Goal: Task Accomplishment & Management: Complete application form

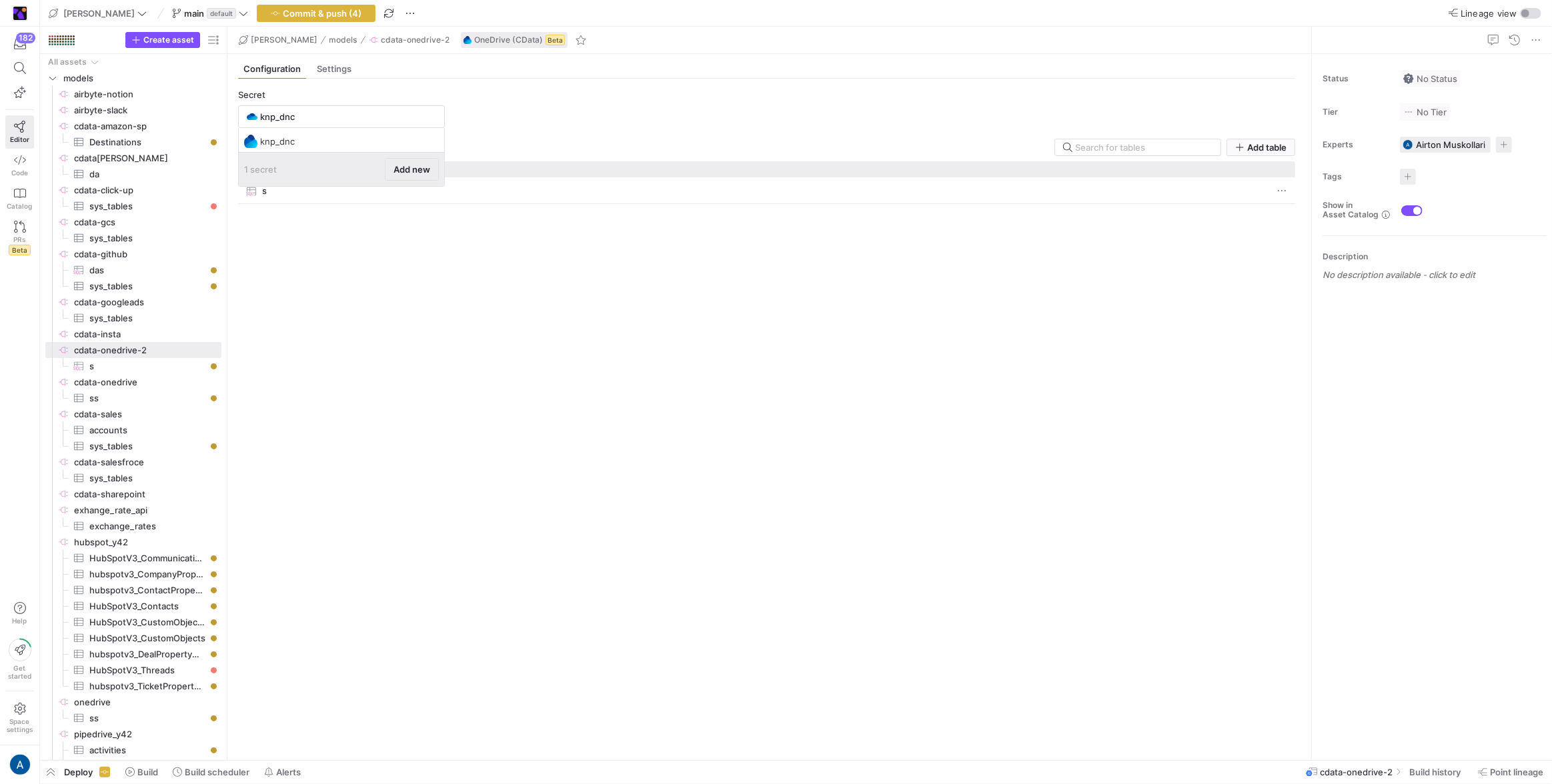
click at [412, 158] on button "Add new" at bounding box center [411, 169] width 54 height 23
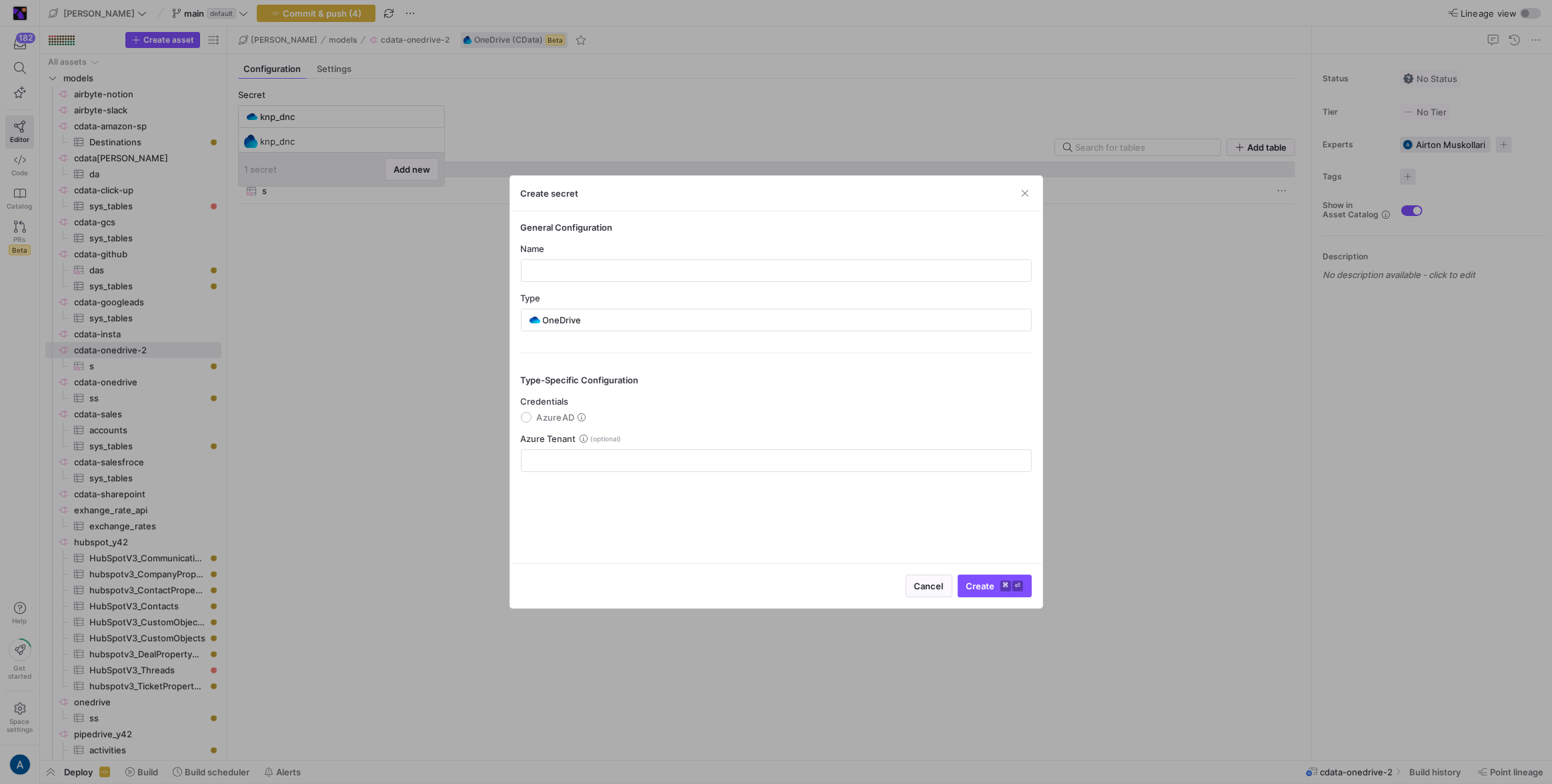
click at [580, 255] on div "Name" at bounding box center [776, 263] width 511 height 39
click at [578, 258] on div "Name" at bounding box center [776, 263] width 511 height 39
click at [580, 269] on input "text" at bounding box center [776, 270] width 488 height 10
type input "dnc_knp"
click at [566, 414] on span "AzureAD" at bounding box center [556, 417] width 38 height 10
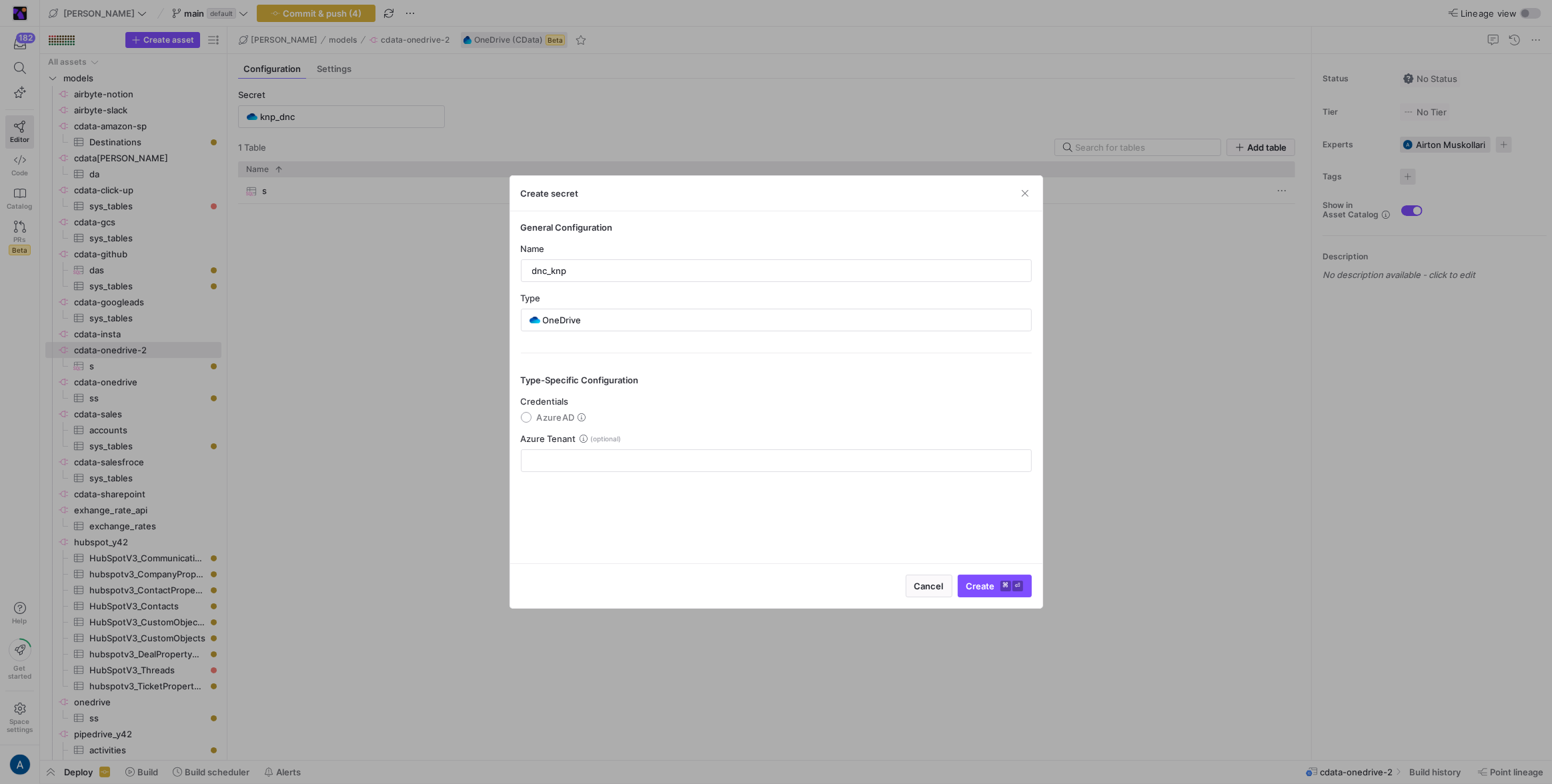
click at [532, 414] on input "AzureAD" at bounding box center [526, 417] width 10 height 10
radio input "true"
click at [916, 563] on div "Cancel Authorize with OneDrive ⌘ ⏎" at bounding box center [776, 585] width 533 height 45
click at [919, 571] on div "Cancel Authorize with OneDrive ⌘ ⏎" at bounding box center [776, 585] width 533 height 45
click at [921, 579] on span "submit" at bounding box center [952, 585] width 158 height 21
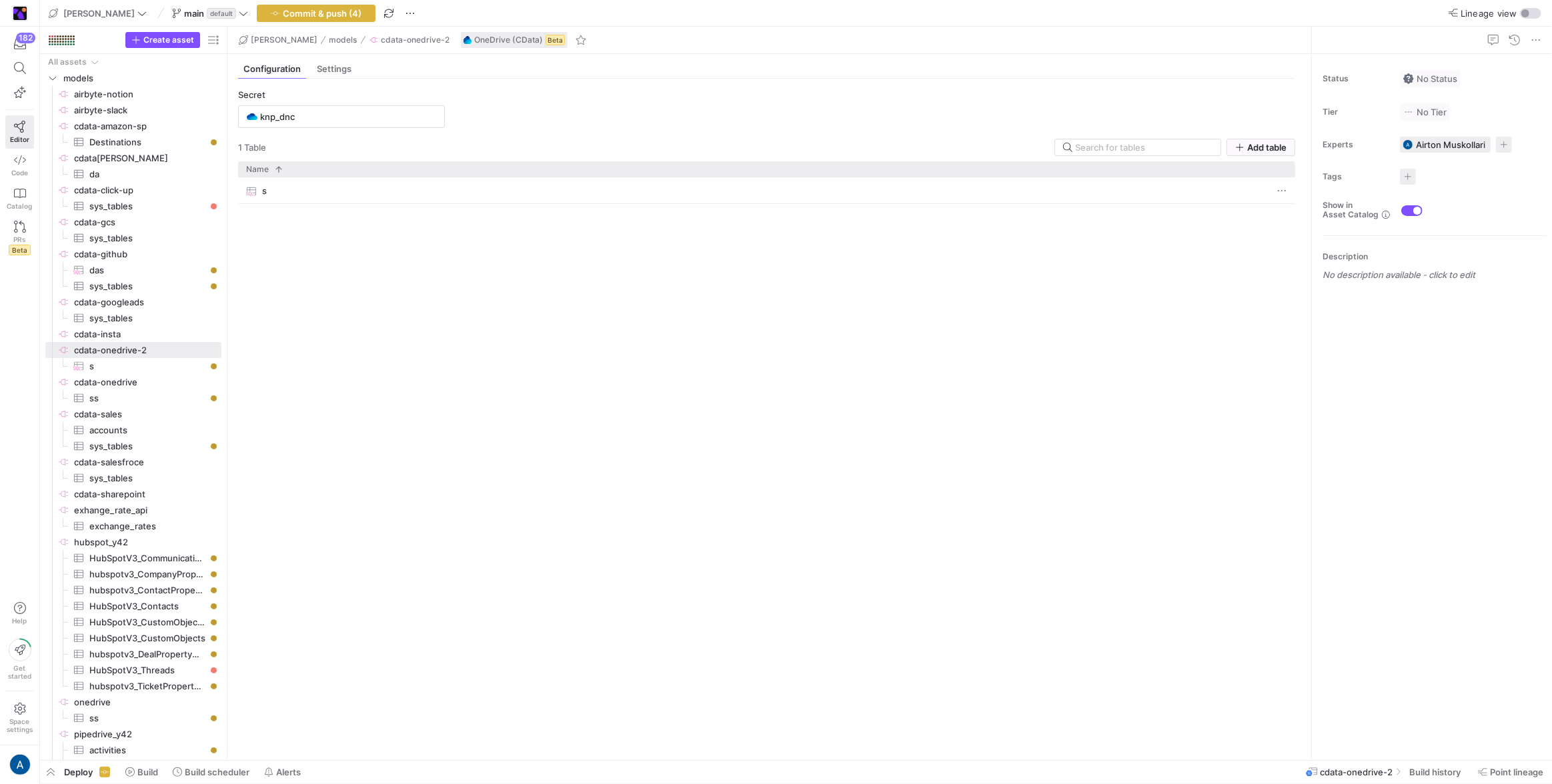
type input "dnc_knp"
click at [301, 116] on input "dnc_knp" at bounding box center [348, 116] width 176 height 10
click at [415, 169] on span "Add new" at bounding box center [412, 169] width 37 height 10
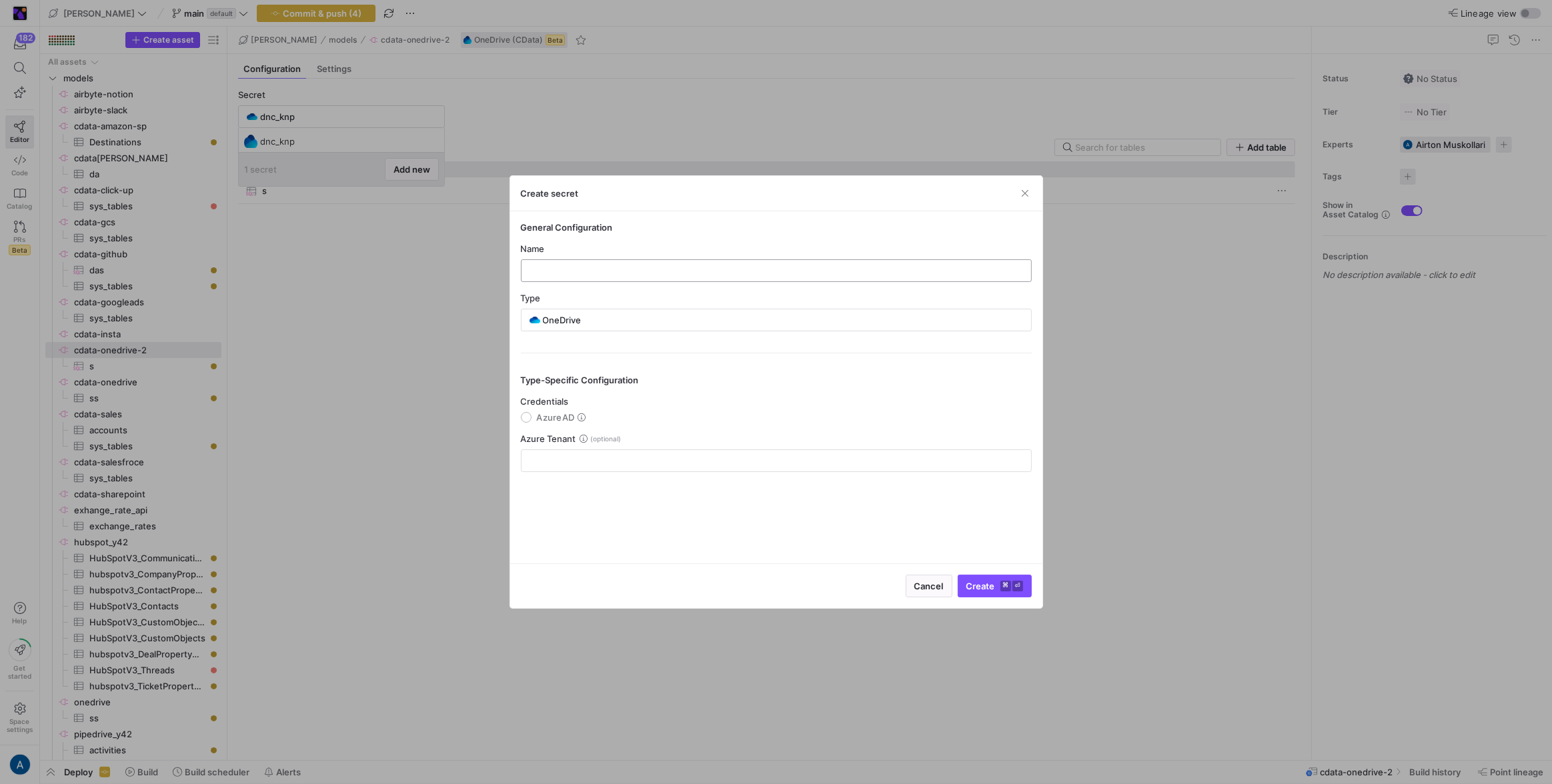
click at [639, 273] on input "text" at bounding box center [776, 270] width 488 height 10
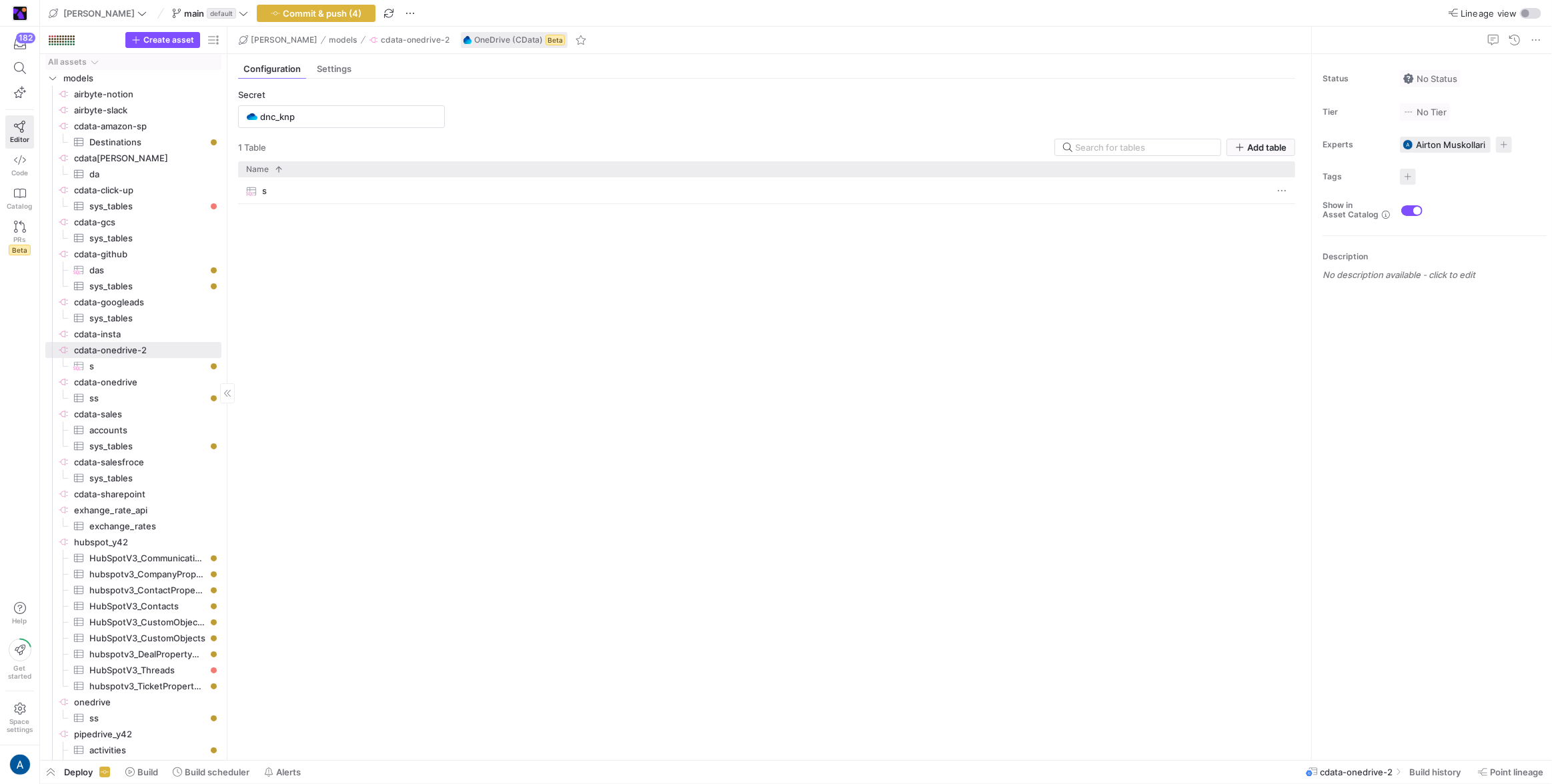
click at [197, 51] on div "Create asset" at bounding box center [133, 40] width 187 height 27
click at [180, 46] on span "button" at bounding box center [163, 40] width 74 height 15
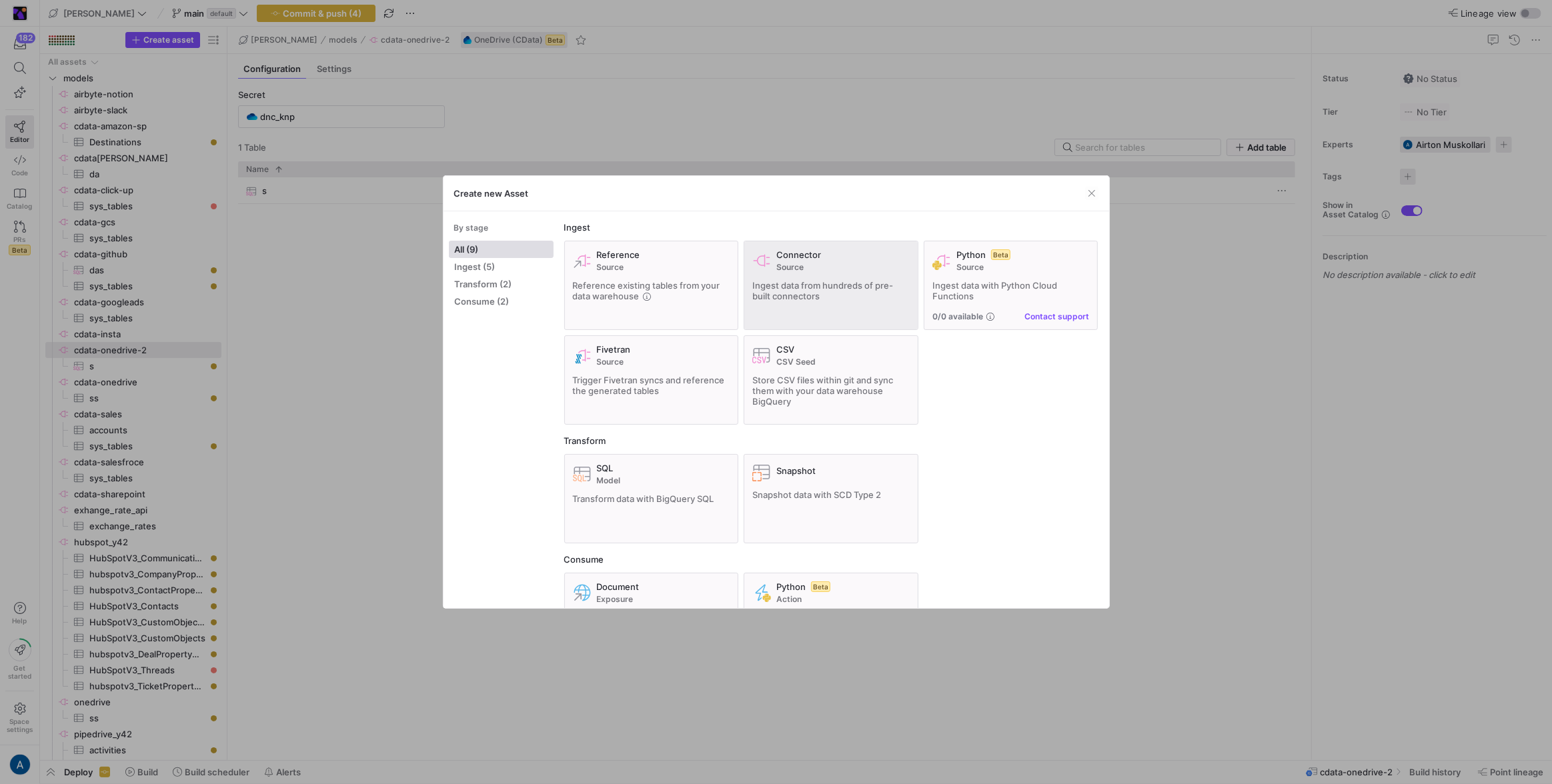
click at [817, 281] on span "Ingest data from hundreds of pre-built connectors" at bounding box center [822, 290] width 141 height 21
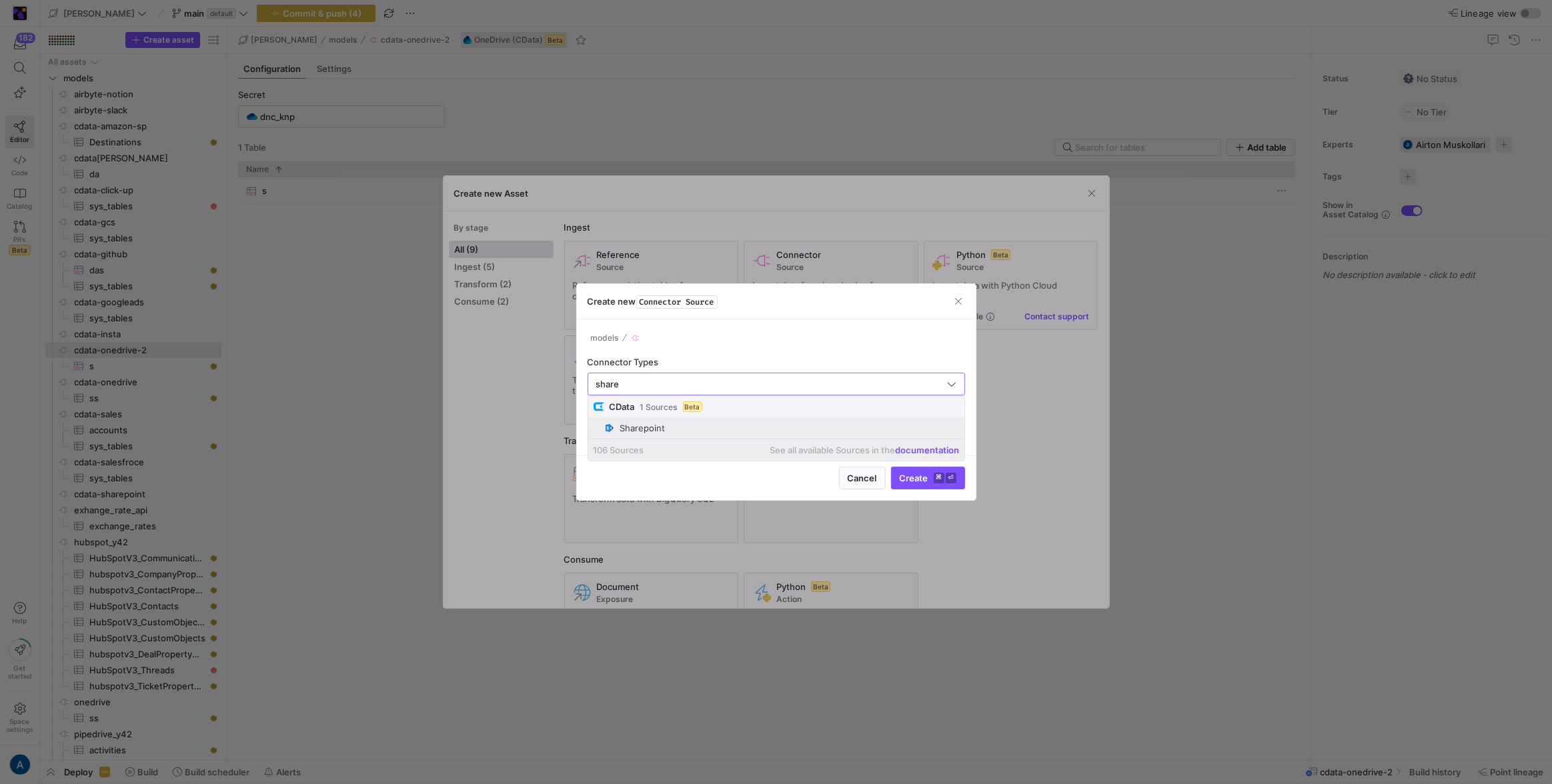
click at [683, 428] on span "Sharepoint" at bounding box center [782, 428] width 355 height 10
type input "Sharepoint"
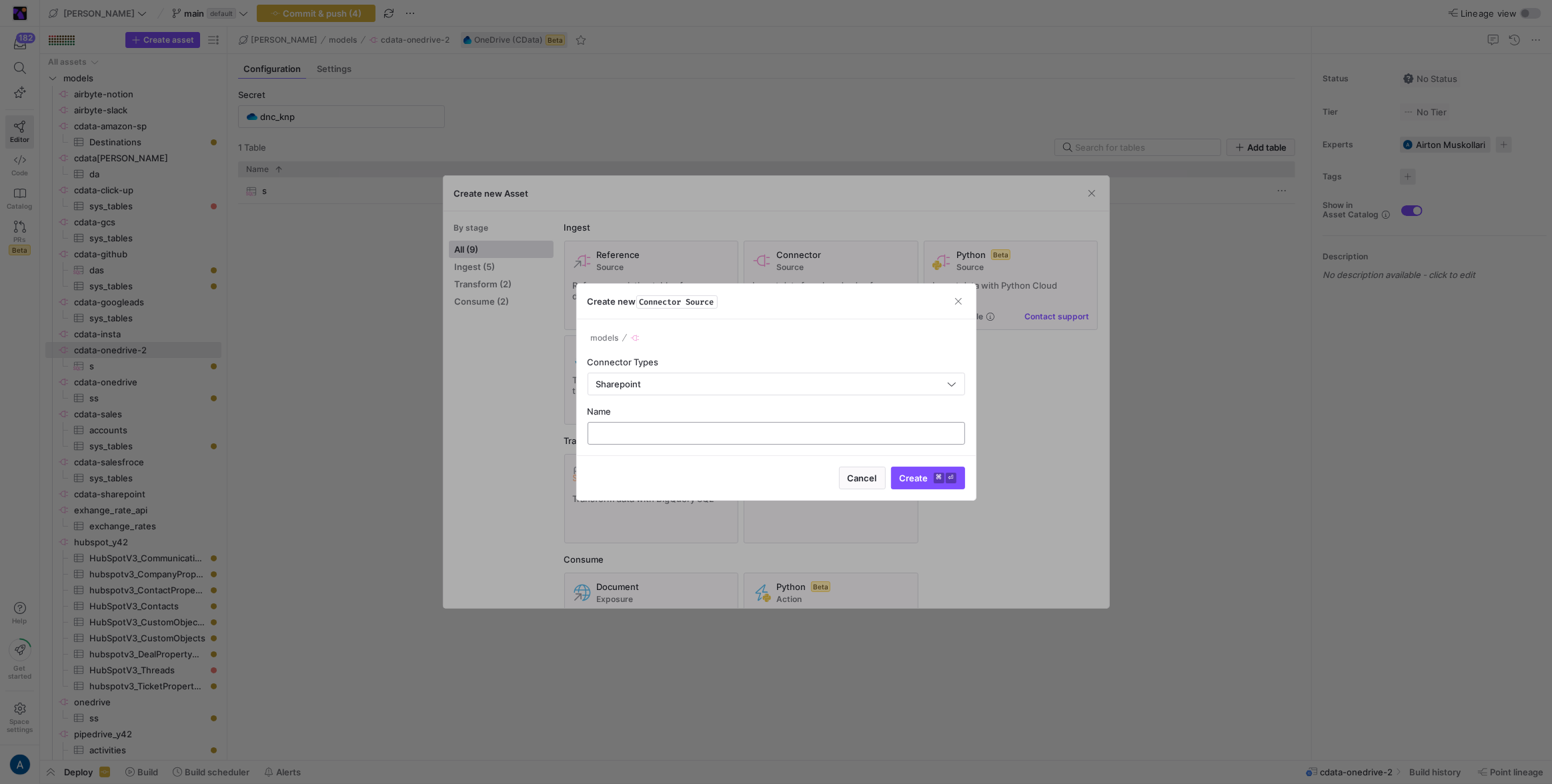
click at [675, 428] on input "text" at bounding box center [776, 433] width 355 height 10
type input "cdata0share"
click at [891, 467] on button "Create ⌘ ⏎" at bounding box center [928, 478] width 74 height 23
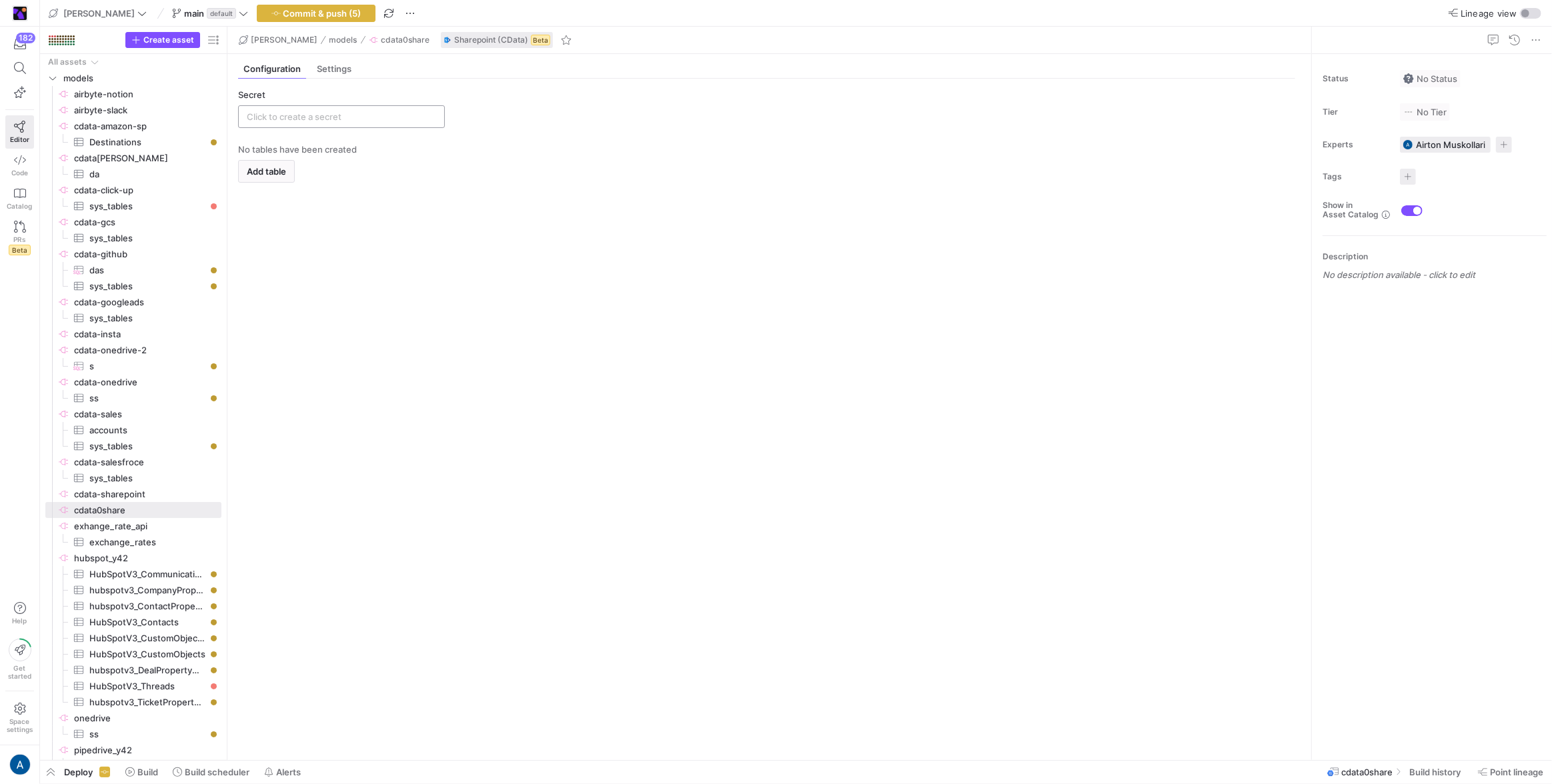
click at [380, 126] on div at bounding box center [341, 116] width 189 height 21
click at [382, 115] on input "text" at bounding box center [341, 116] width 189 height 10
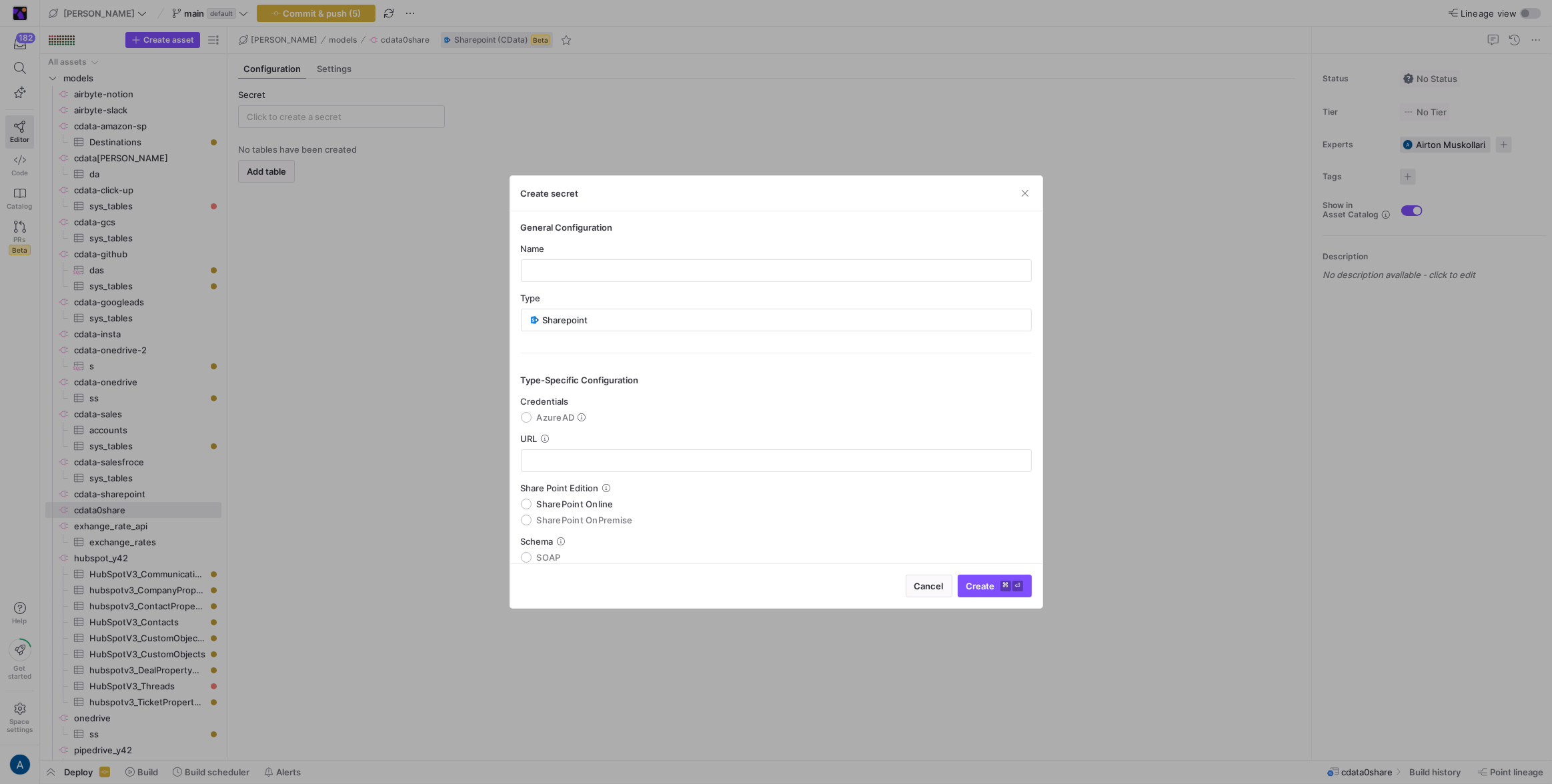
click at [605, 250] on div "Name" at bounding box center [776, 249] width 511 height 10
click at [606, 264] on div at bounding box center [776, 270] width 488 height 21
type input "sjarepoint"
click at [616, 446] on div "URL" at bounding box center [776, 453] width 511 height 39
click at [618, 453] on div at bounding box center [776, 460] width 488 height 21
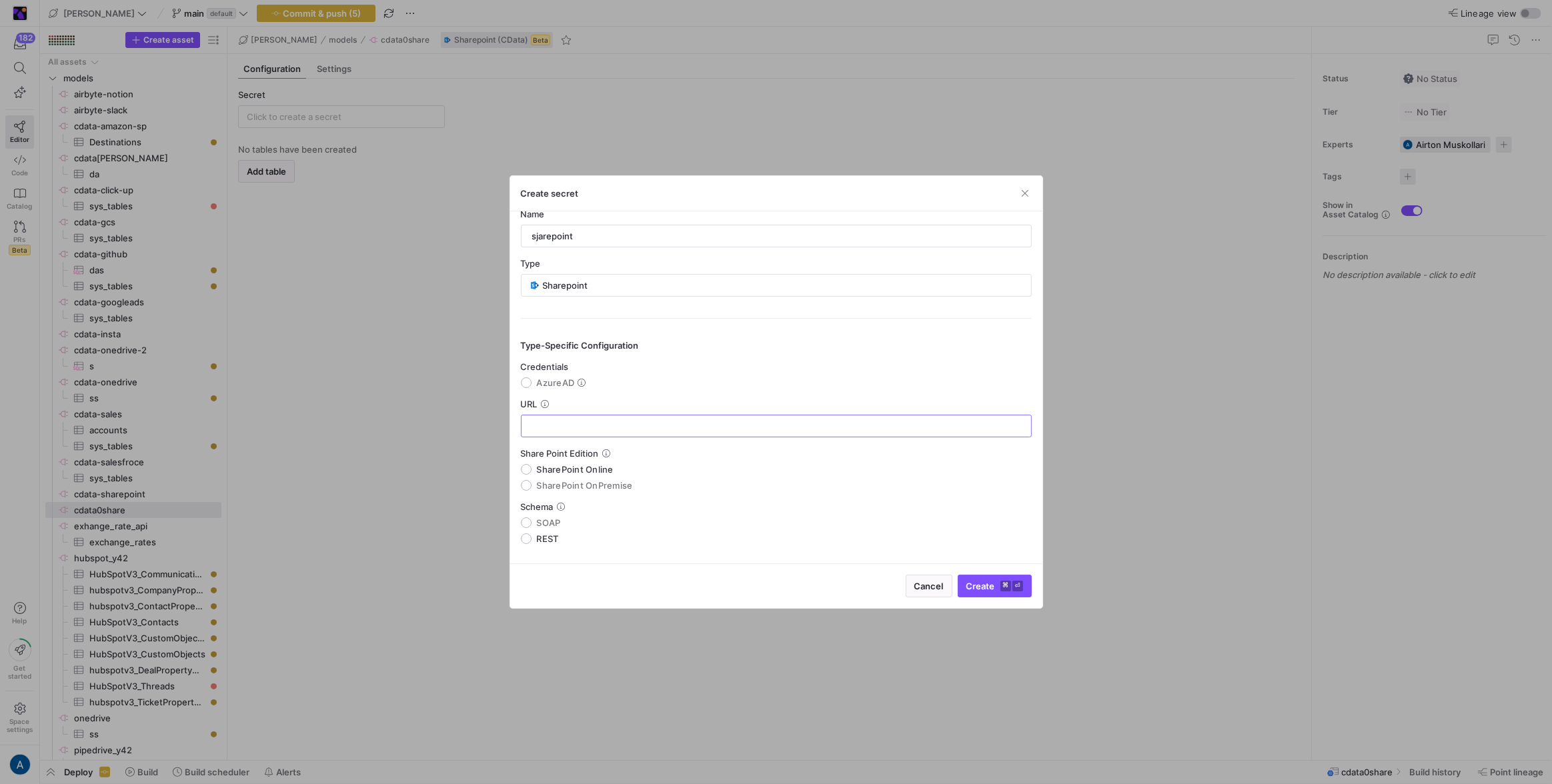
scroll to position [35, 0]
click at [539, 369] on span "Credentials" at bounding box center [544, 366] width 48 height 10
click at [544, 394] on y42-json-schema-form-fields "Credentials AzureAD URL Share Point Edition SharePoint Online SharePoint OnPrem…" at bounding box center [776, 452] width 511 height 183
click at [544, 381] on span "AzureAD" at bounding box center [556, 382] width 38 height 10
click at [532, 381] on input "AzureAD" at bounding box center [526, 382] width 10 height 10
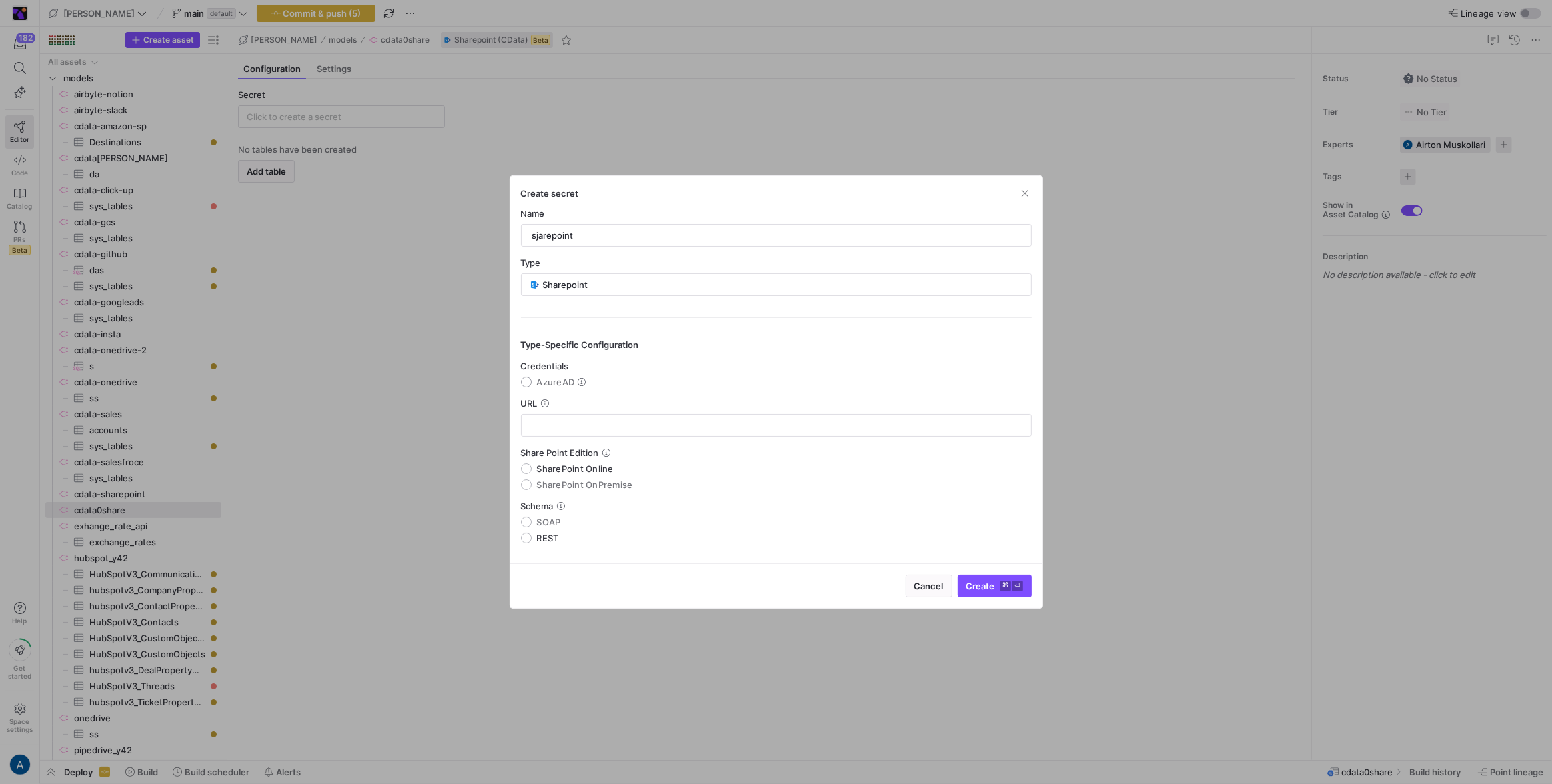
radio input "true"
click at [600, 425] on input "text" at bounding box center [776, 430] width 488 height 10
type input "faddfsafsa"
click at [973, 579] on span "submit" at bounding box center [994, 585] width 73 height 21
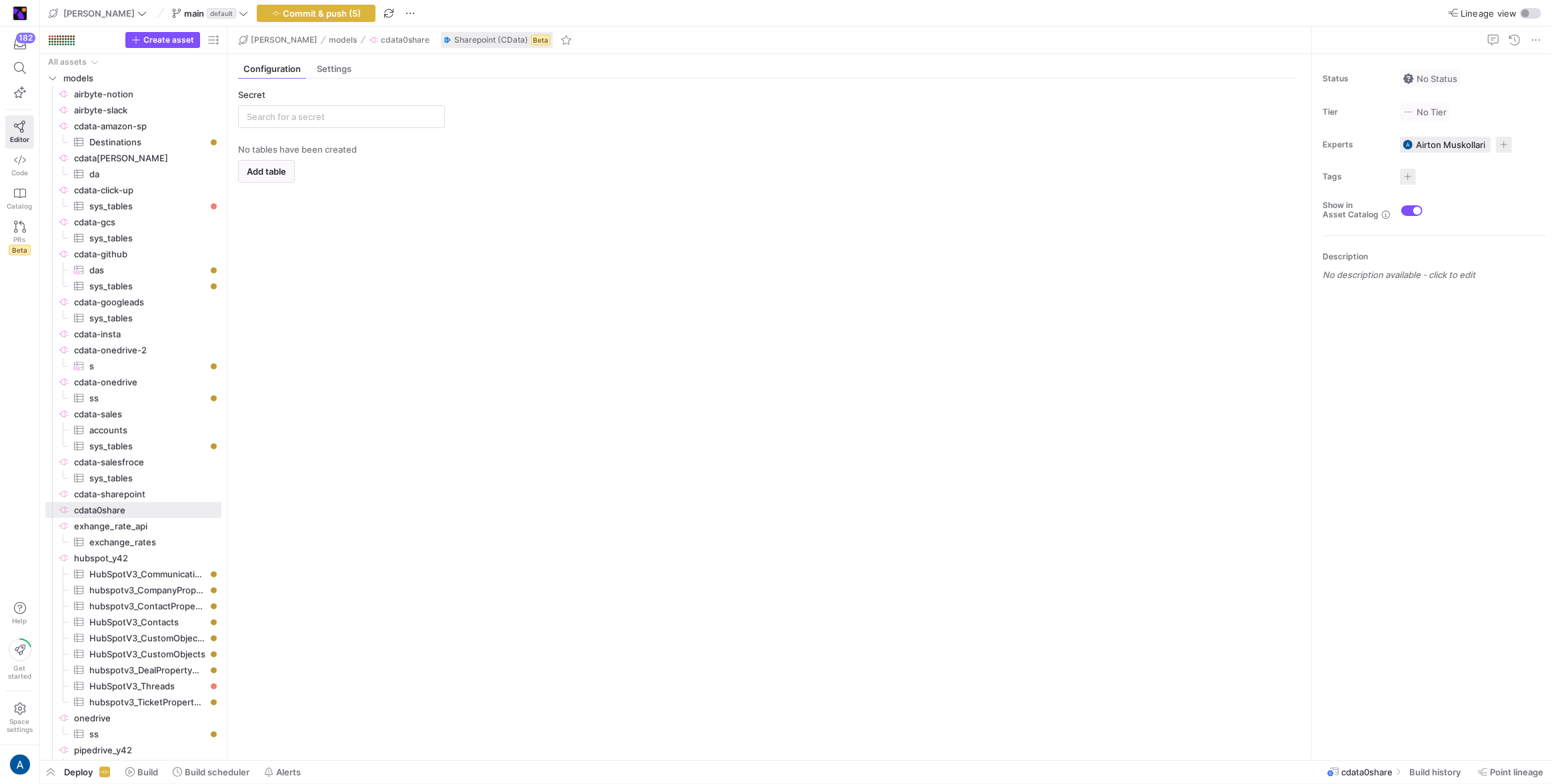
type input "sjarepoint"
click at [163, 496] on span "cdata-sharepoint​​​​​​​​" at bounding box center [147, 494] width 145 height 15
click at [157, 462] on span "cdata-salesfroce​​​​​​​​" at bounding box center [147, 462] width 145 height 15
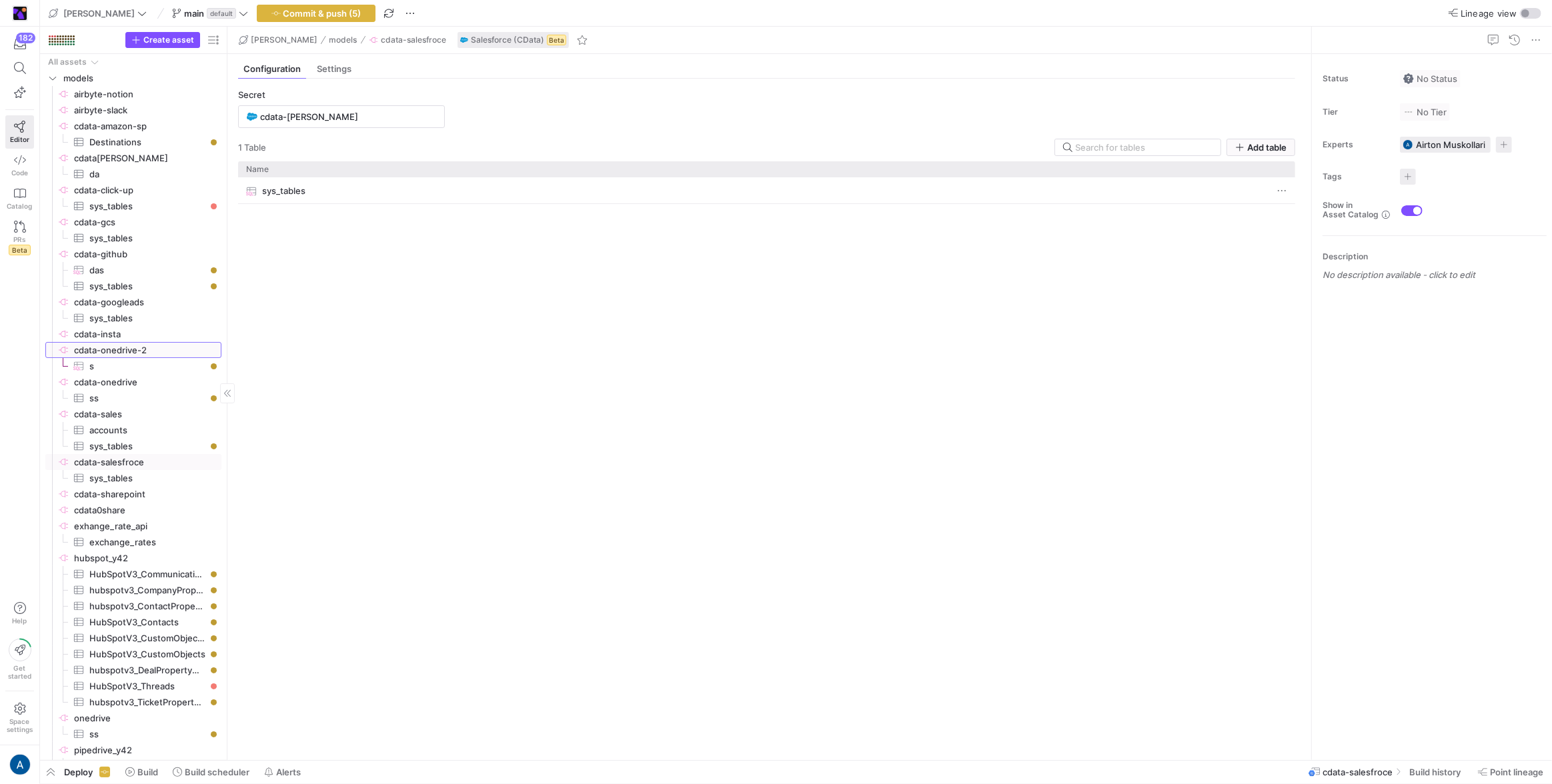
click at [136, 353] on span "cdata-onedrive-2​​​​​​​​" at bounding box center [147, 350] width 145 height 15
type input "dnc_knp"
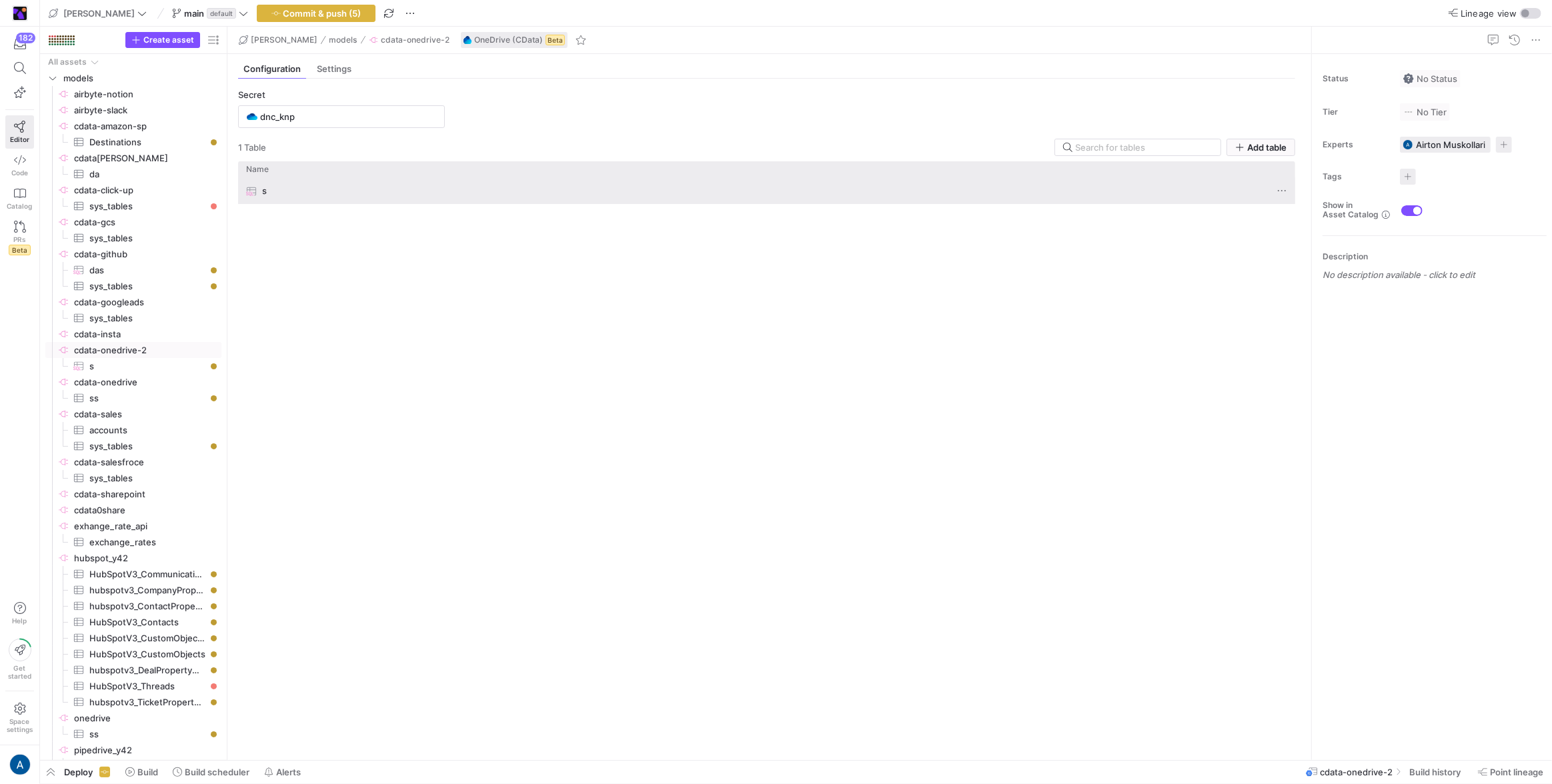
click at [312, 182] on div "s" at bounding box center [754, 191] width 1016 height 26
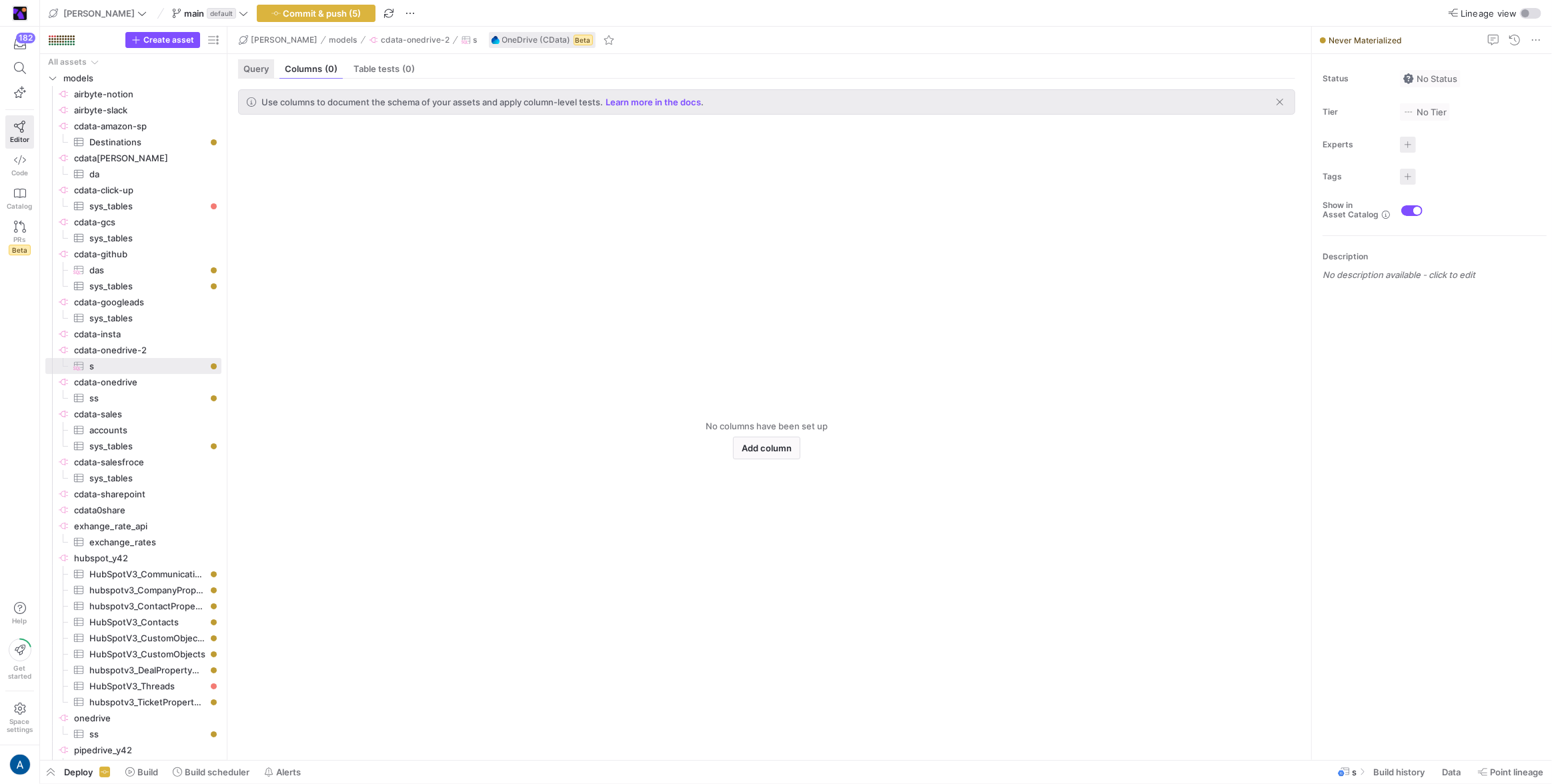
click at [253, 71] on span "Query" at bounding box center [256, 69] width 25 height 9
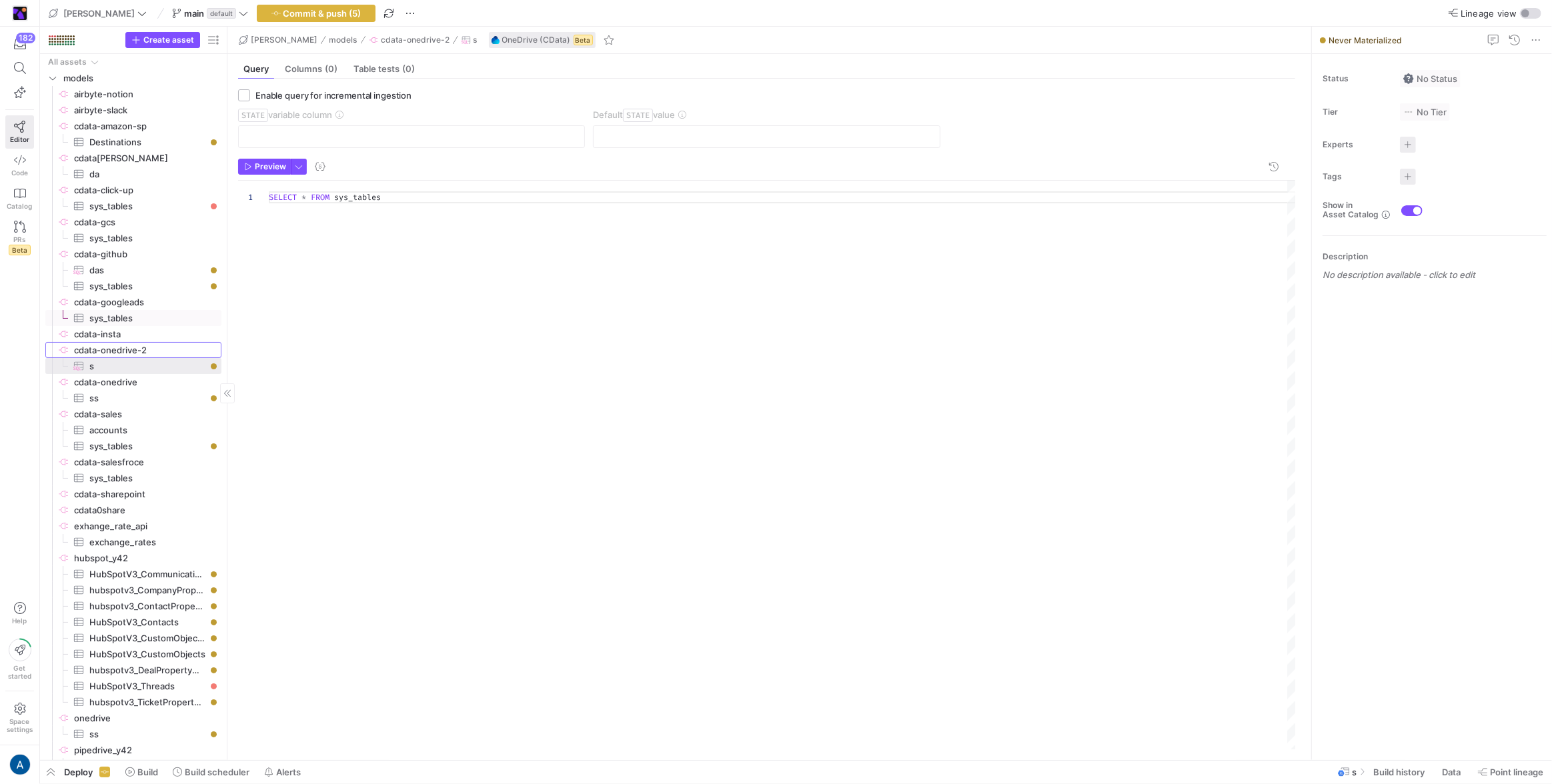
click at [161, 342] on span "cdata-onedrive-2​​​​​​​​" at bounding box center [147, 350] width 145 height 15
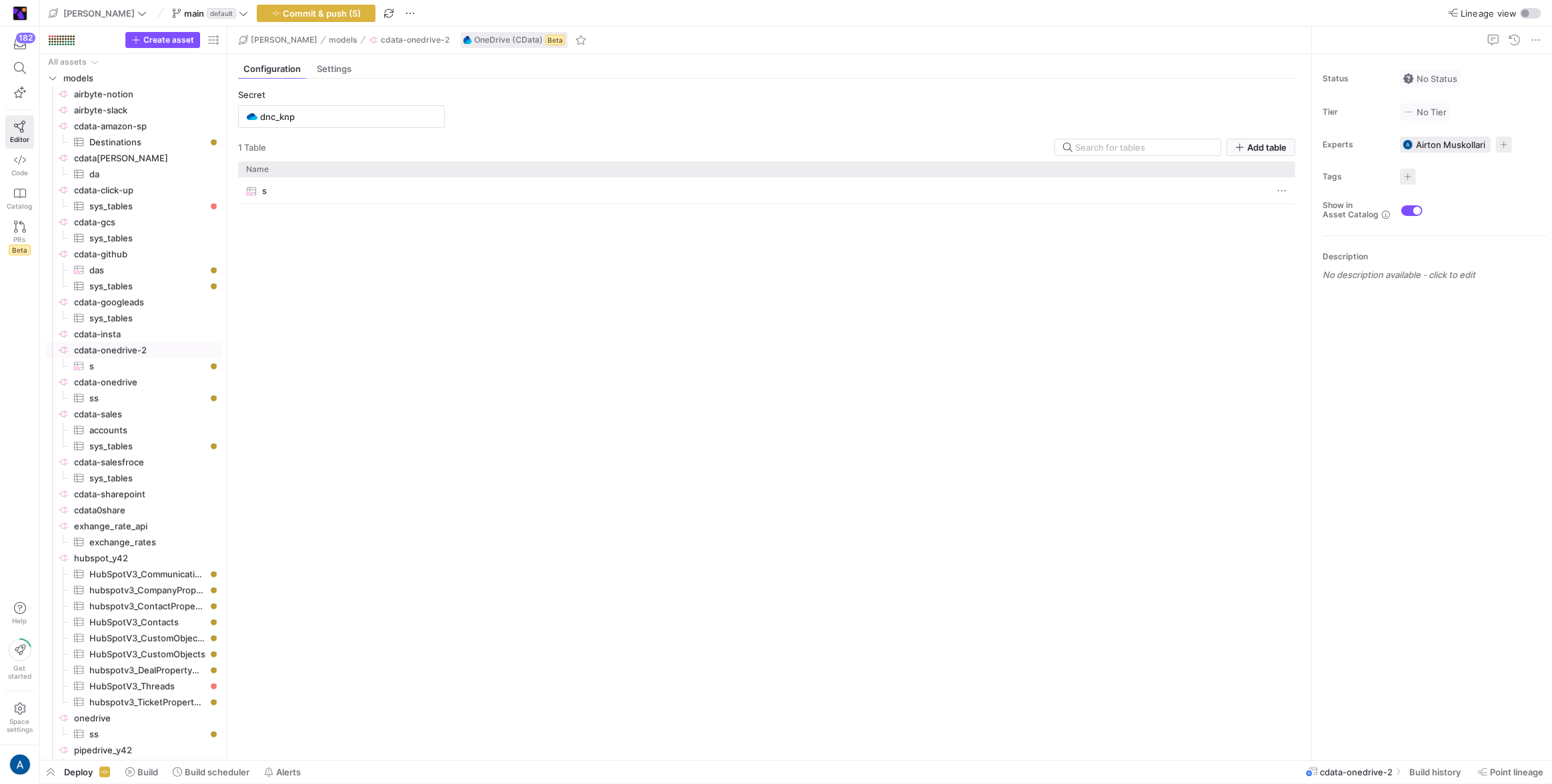
click at [378, 93] on div "Secret" at bounding box center [341, 94] width 207 height 10
click at [361, 111] on input "dnc_knp" at bounding box center [348, 116] width 176 height 10
click at [404, 174] on span at bounding box center [412, 169] width 53 height 21
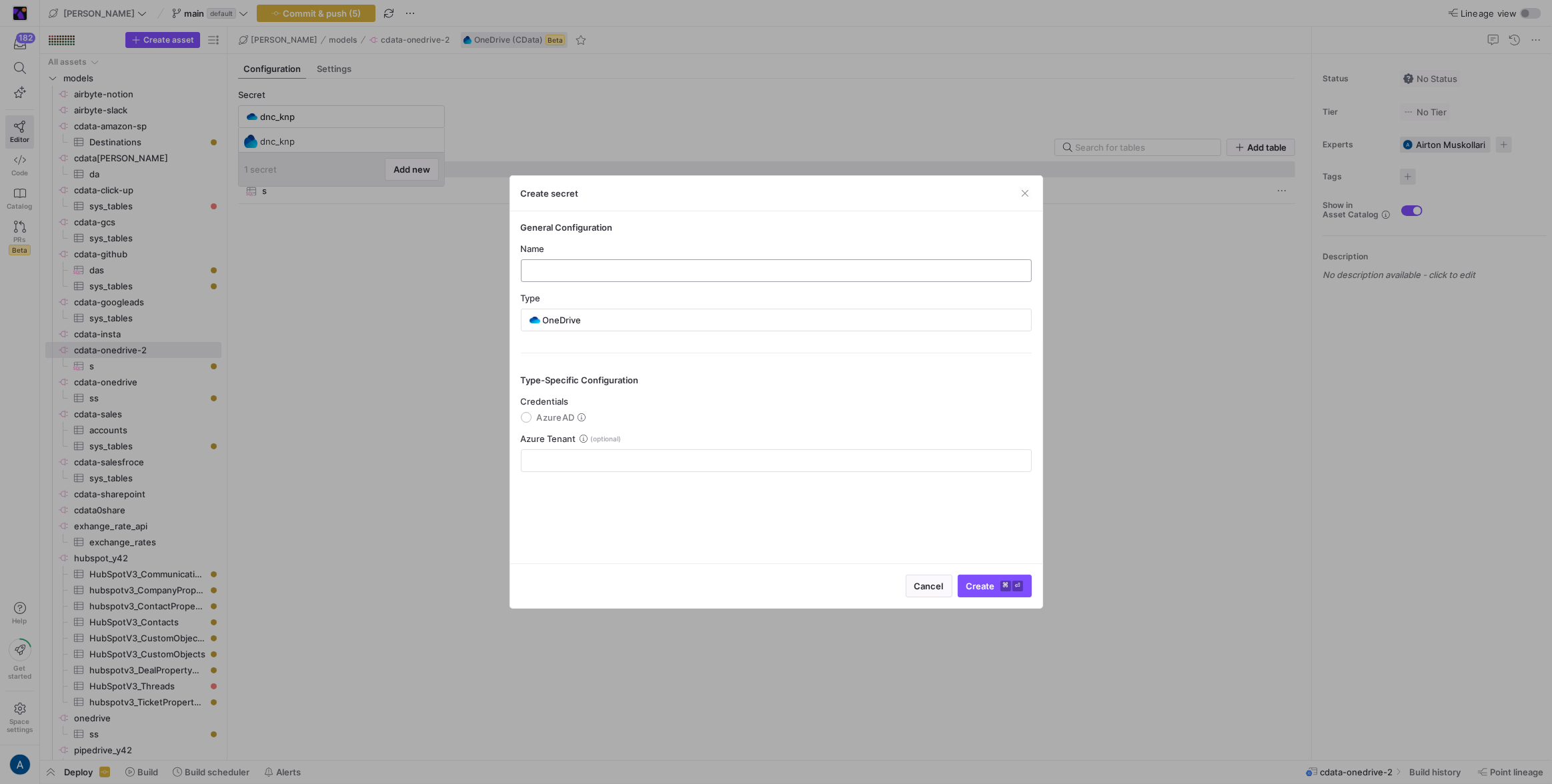
click at [573, 264] on div at bounding box center [776, 270] width 488 height 21
type input "sadsafsafsa"
click at [548, 417] on span "AzureAD" at bounding box center [556, 417] width 38 height 10
click at [532, 417] on input "AzureAD" at bounding box center [526, 417] width 10 height 10
radio input "true"
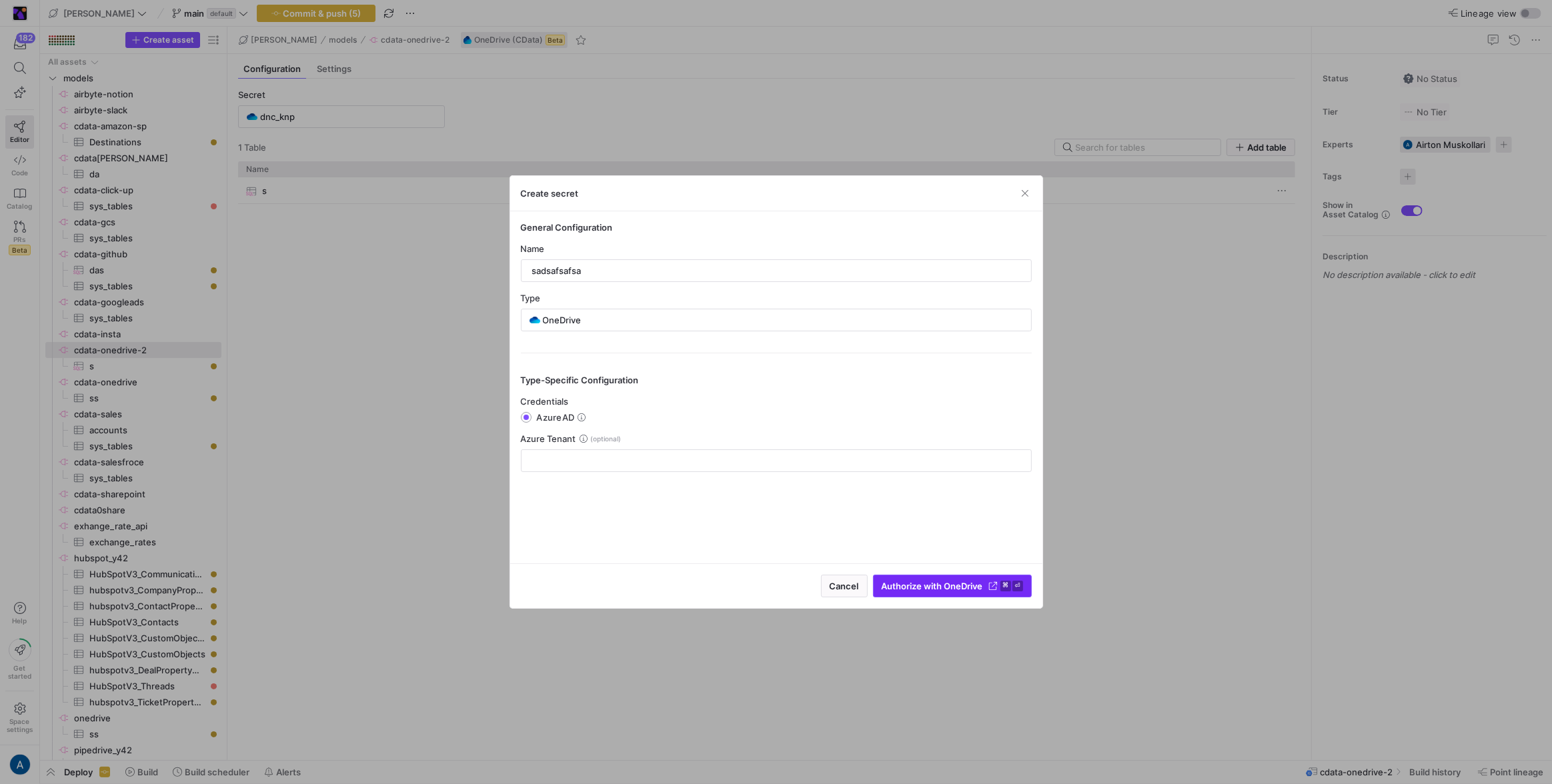
click at [932, 582] on span "Authorize with OneDrive" at bounding box center [933, 586] width 102 height 10
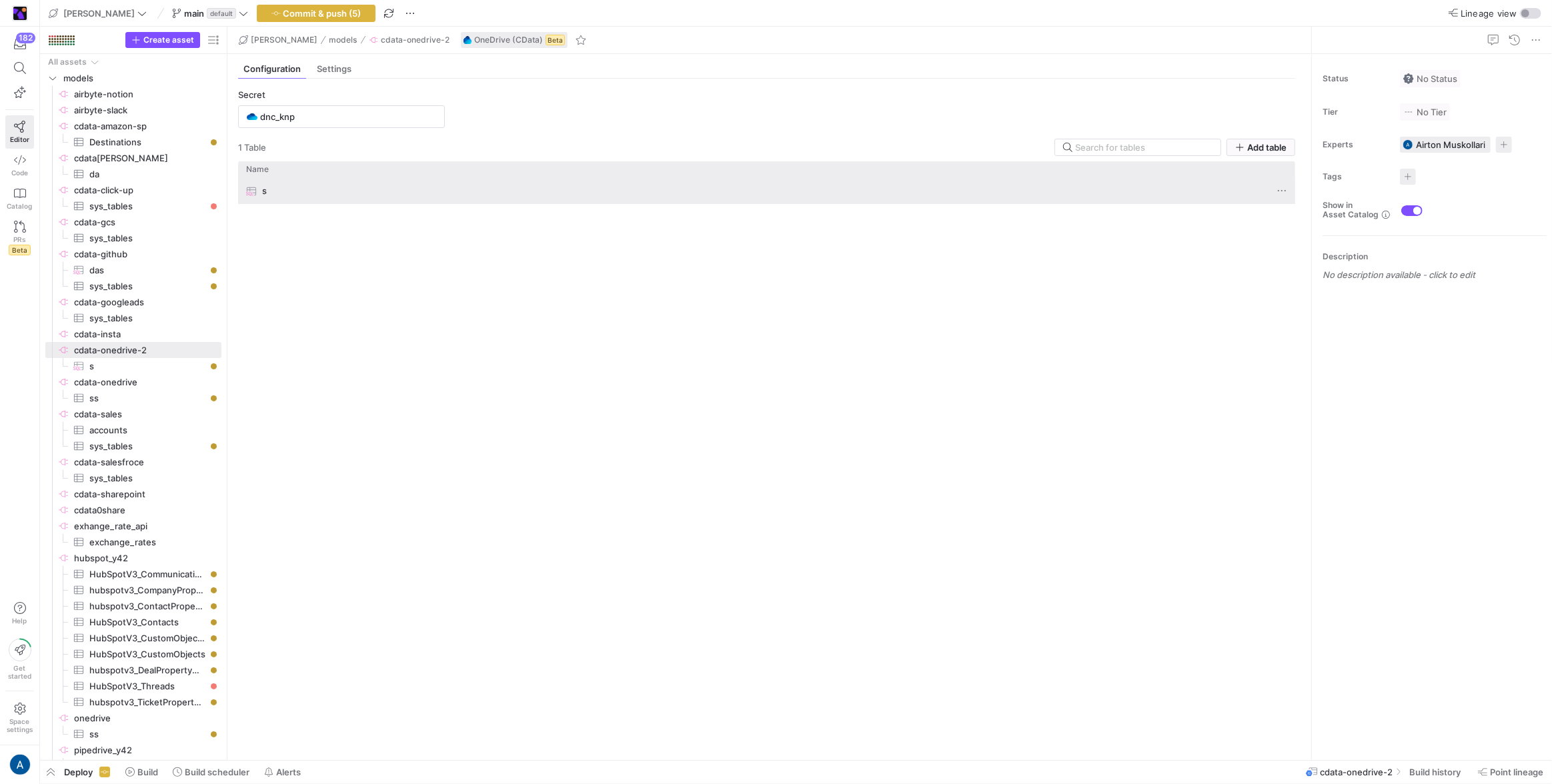
type input "sadsafsafsa"
click at [264, 186] on span "s" at bounding box center [264, 191] width 4 height 26
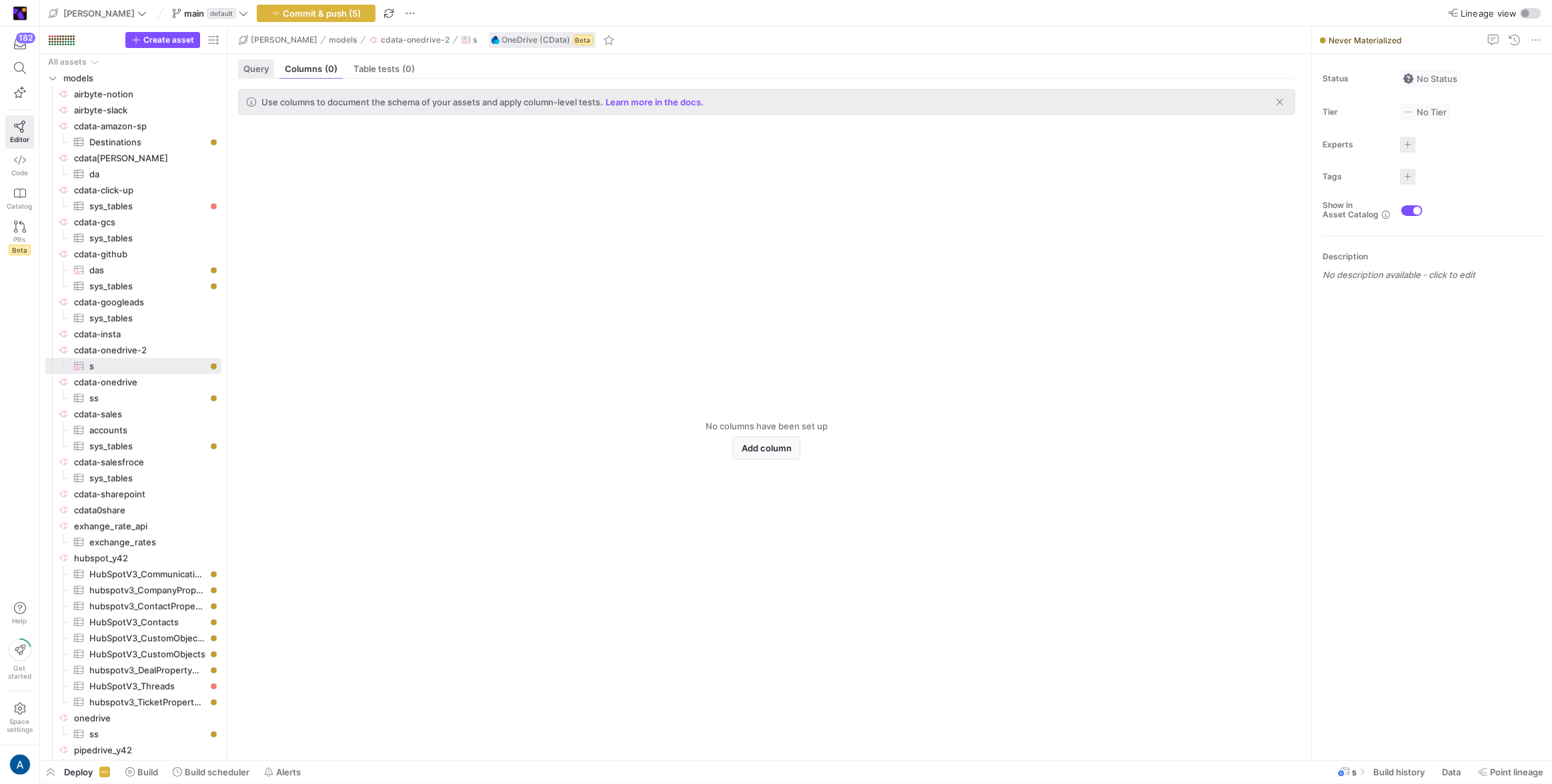
click at [272, 74] on div "Query" at bounding box center [256, 69] width 36 height 19
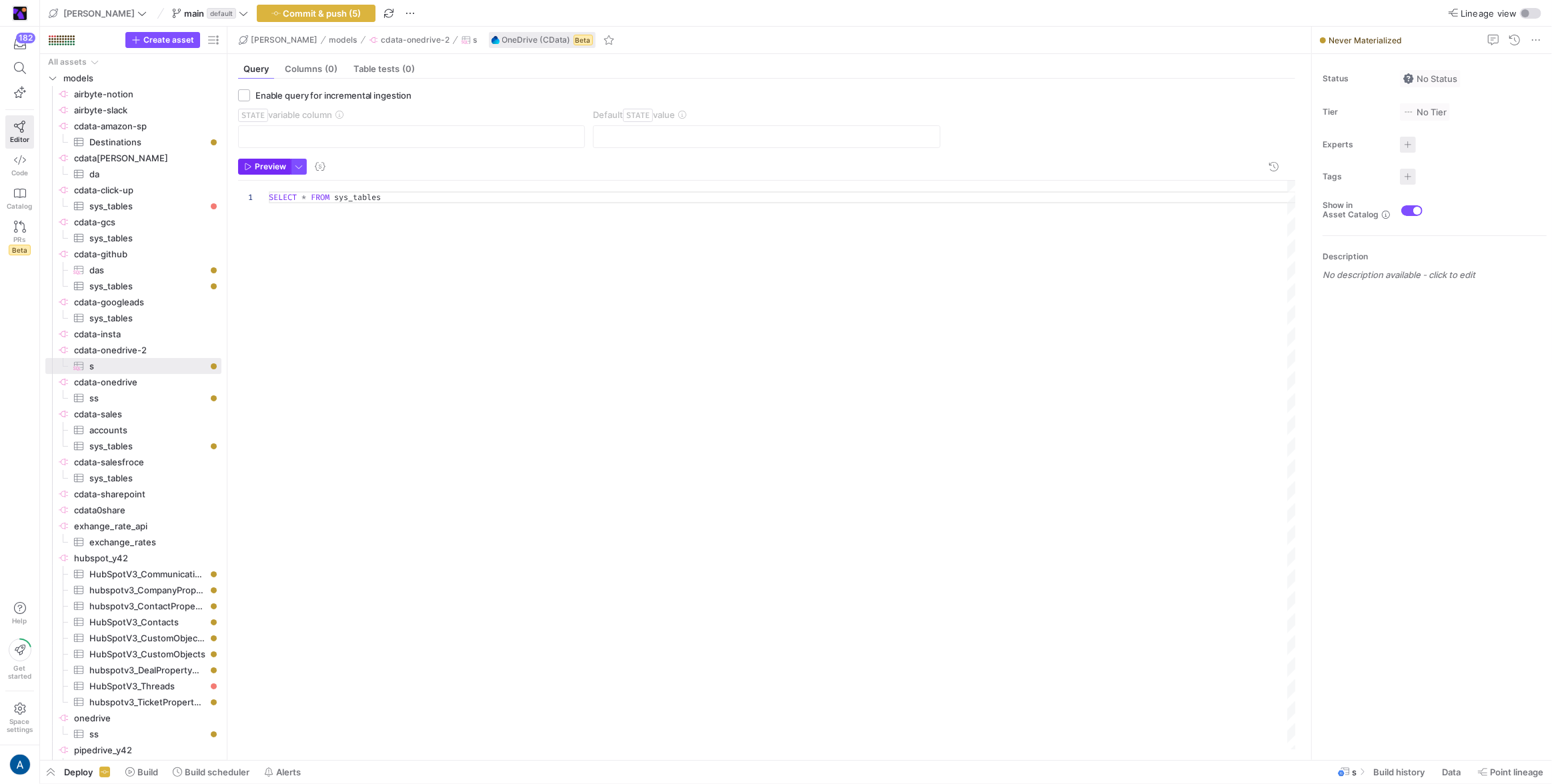
click at [279, 166] on span "Preview" at bounding box center [270, 166] width 32 height 10
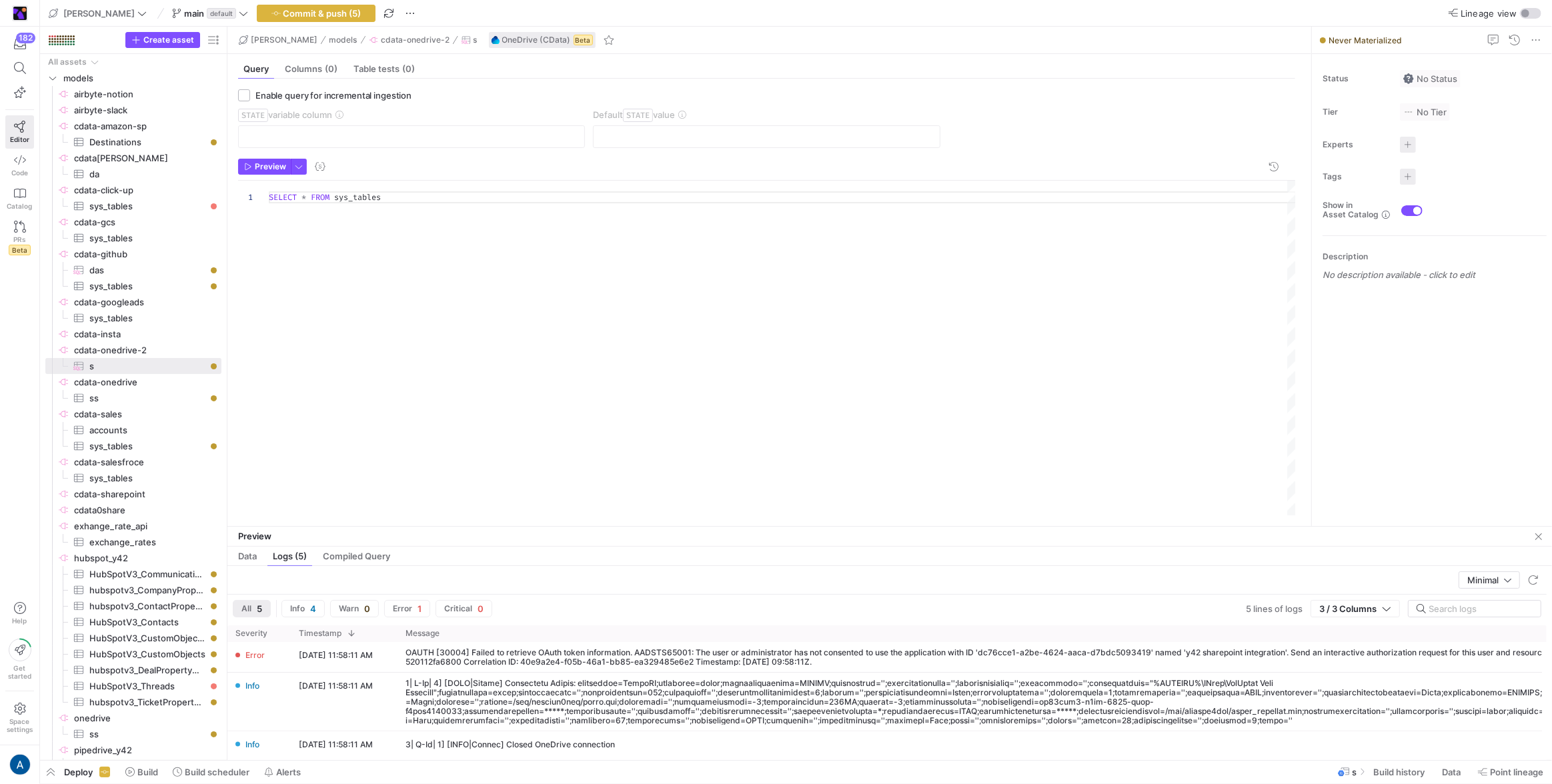
click at [524, 239] on div "SELECT * FROM sys_tables" at bounding box center [782, 347] width 1028 height 335
click at [708, 714] on div at bounding box center [1062, 701] width 1313 height 46
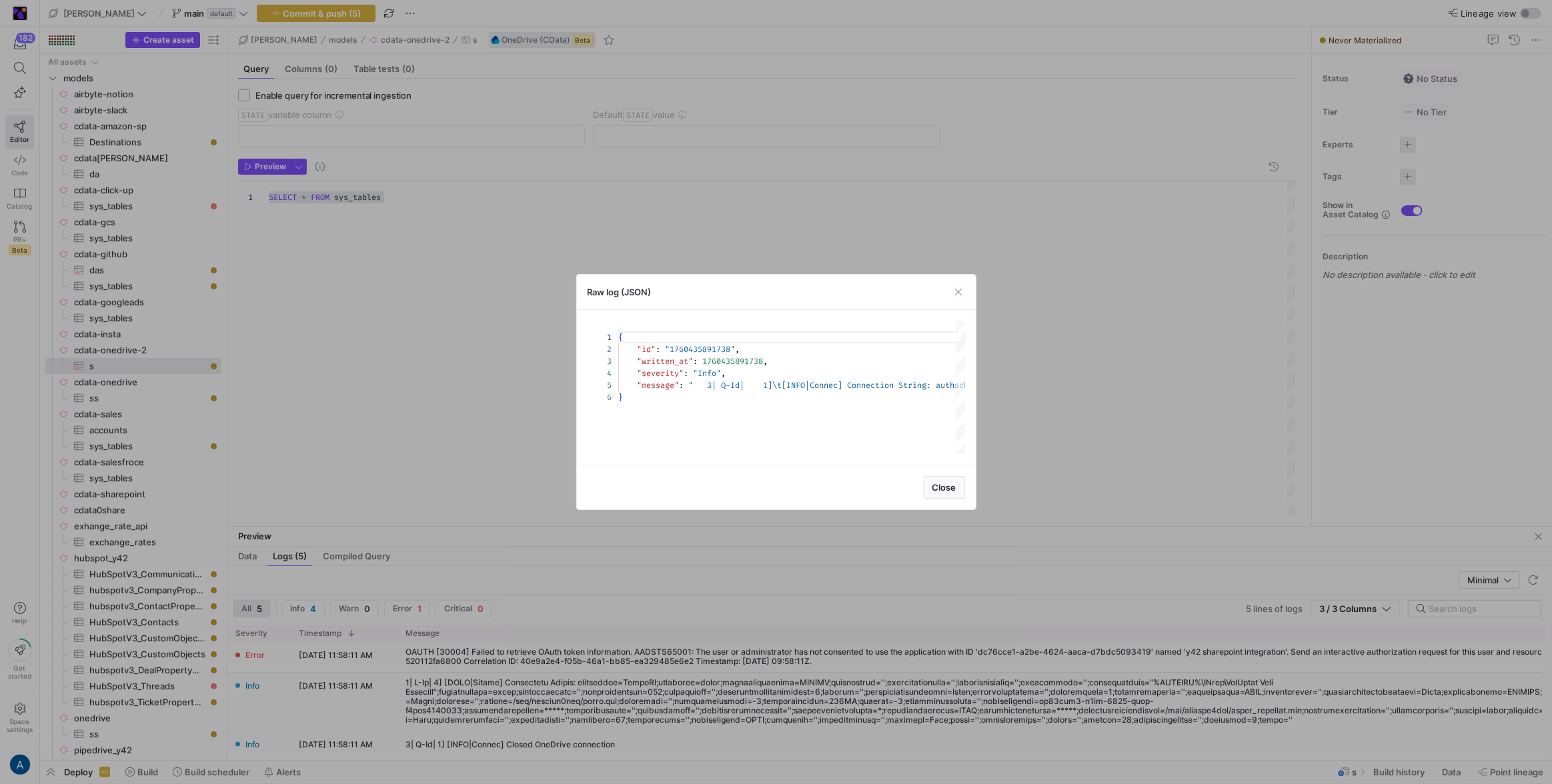
scroll to position [47, 0]
type textarea "{ "id": "1760435891738", "written_at": 1760435891738, "severity": "Info", "mess…"
type textarea "s"
type textarea "{ "id": "1760435891738", "written_at": 1760435891738, "severity": "Info", "mess…"
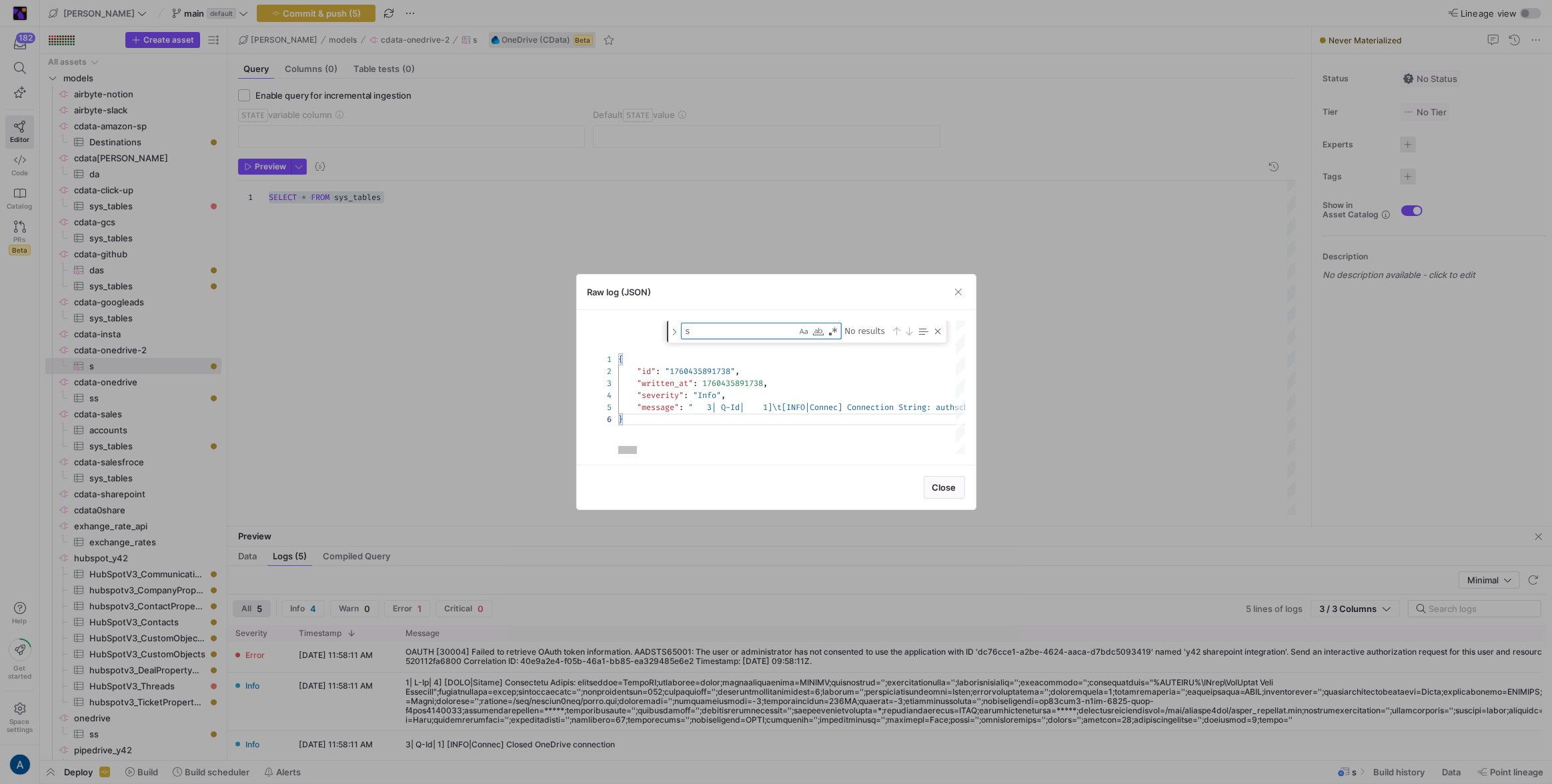
type textarea "sc"
type textarea "='';oauthclientid=dc76cce1-a2be-4624-aaca-d7bdc5093419;oauthclientsecret=*****;…"
type textarea "scope"
click at [520, 413] on div at bounding box center [776, 392] width 1552 height 784
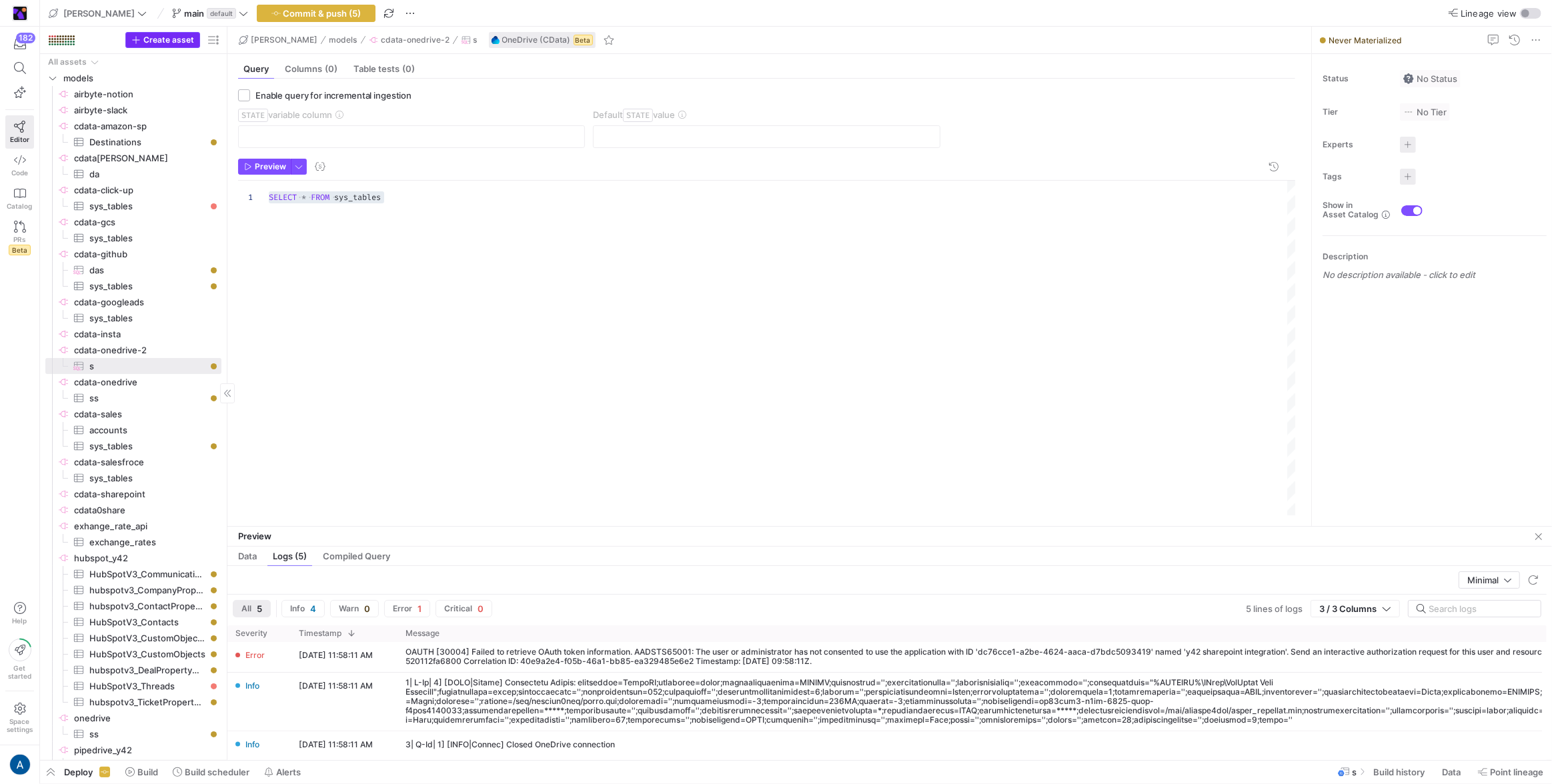
click at [173, 43] on span "Create asset" at bounding box center [169, 40] width 51 height 10
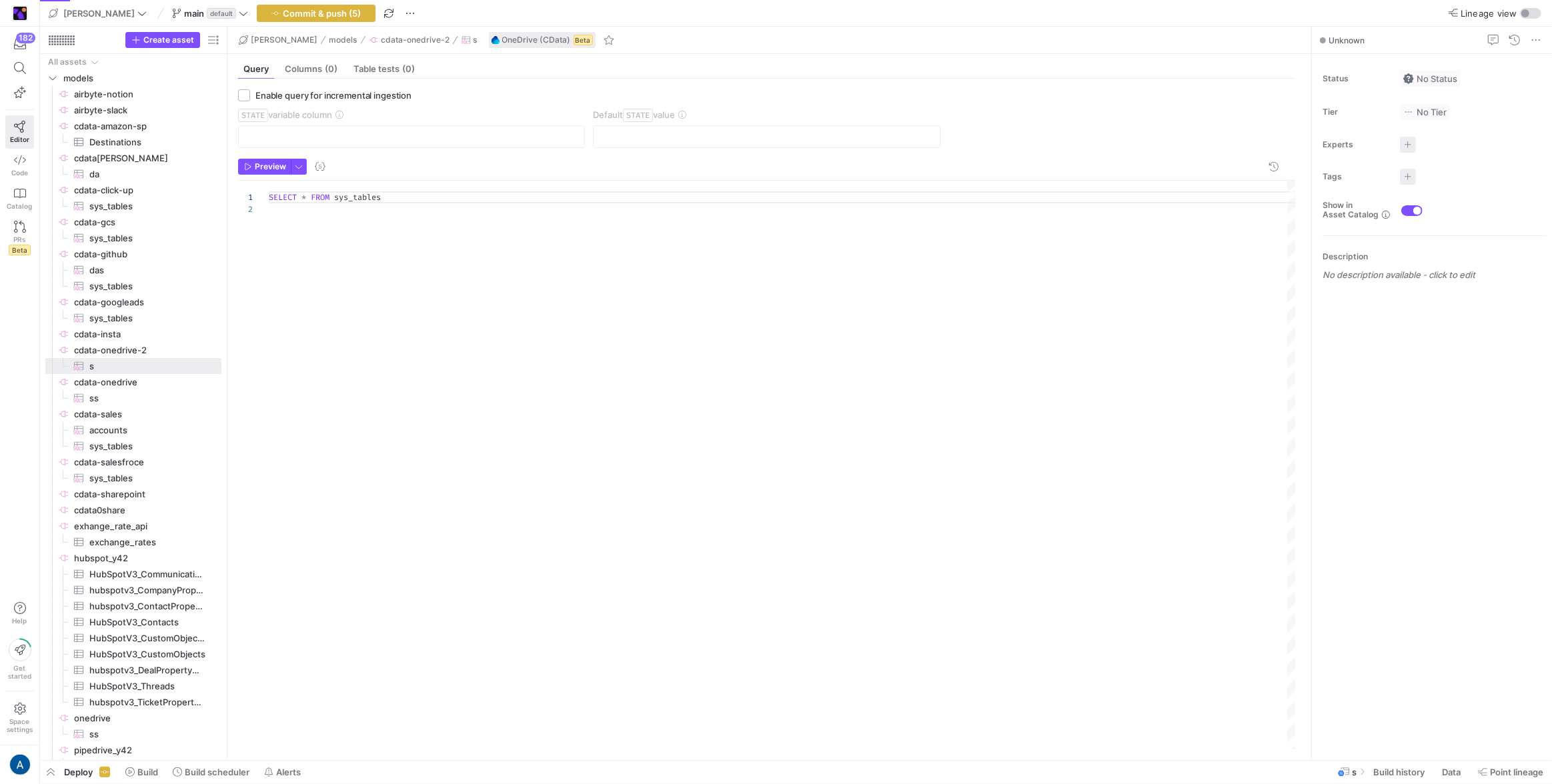
scroll to position [12, 0]
click at [178, 46] on span "button" at bounding box center [163, 40] width 74 height 15
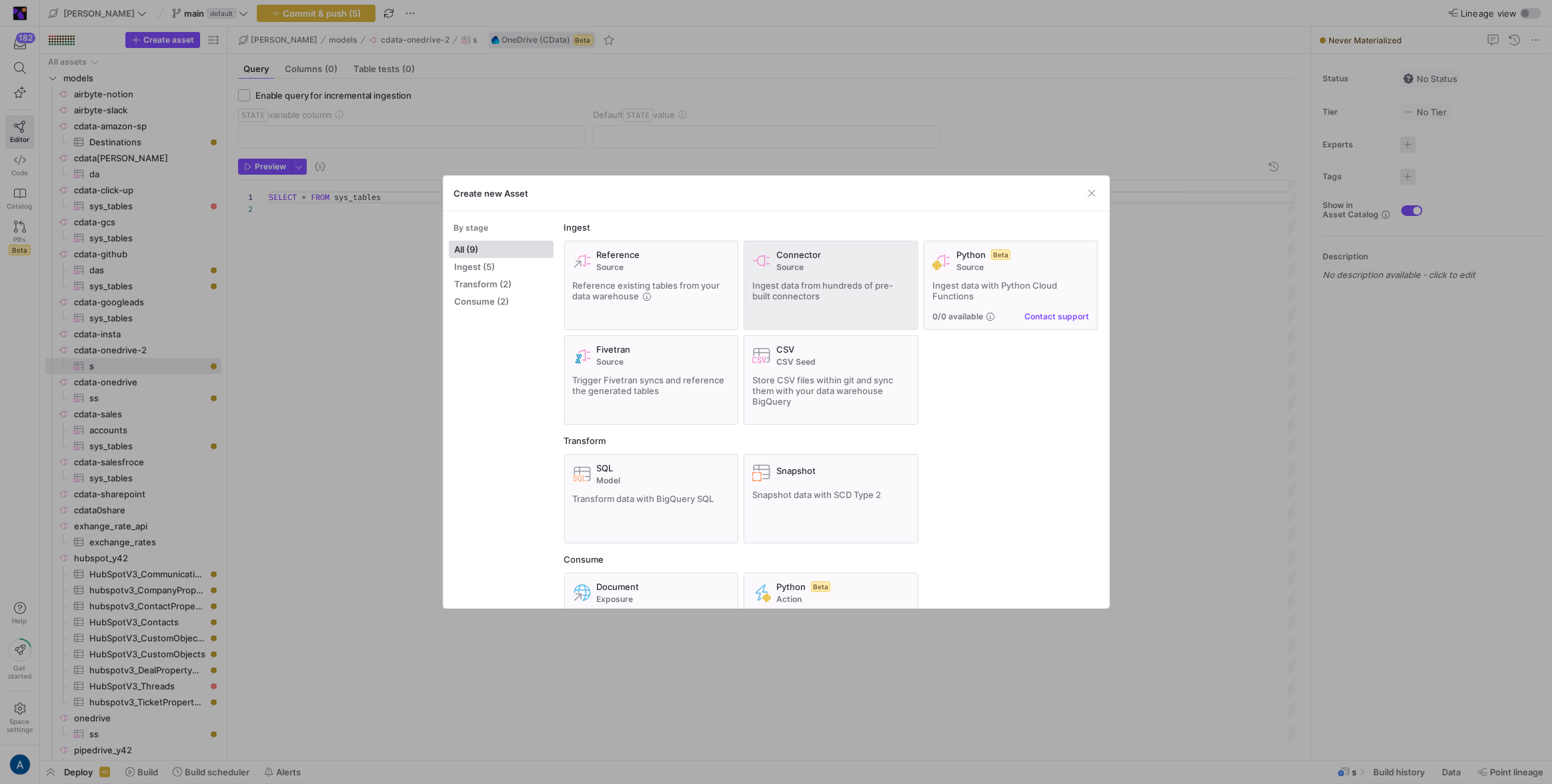
click at [858, 266] on span "Source" at bounding box center [843, 267] width 133 height 10
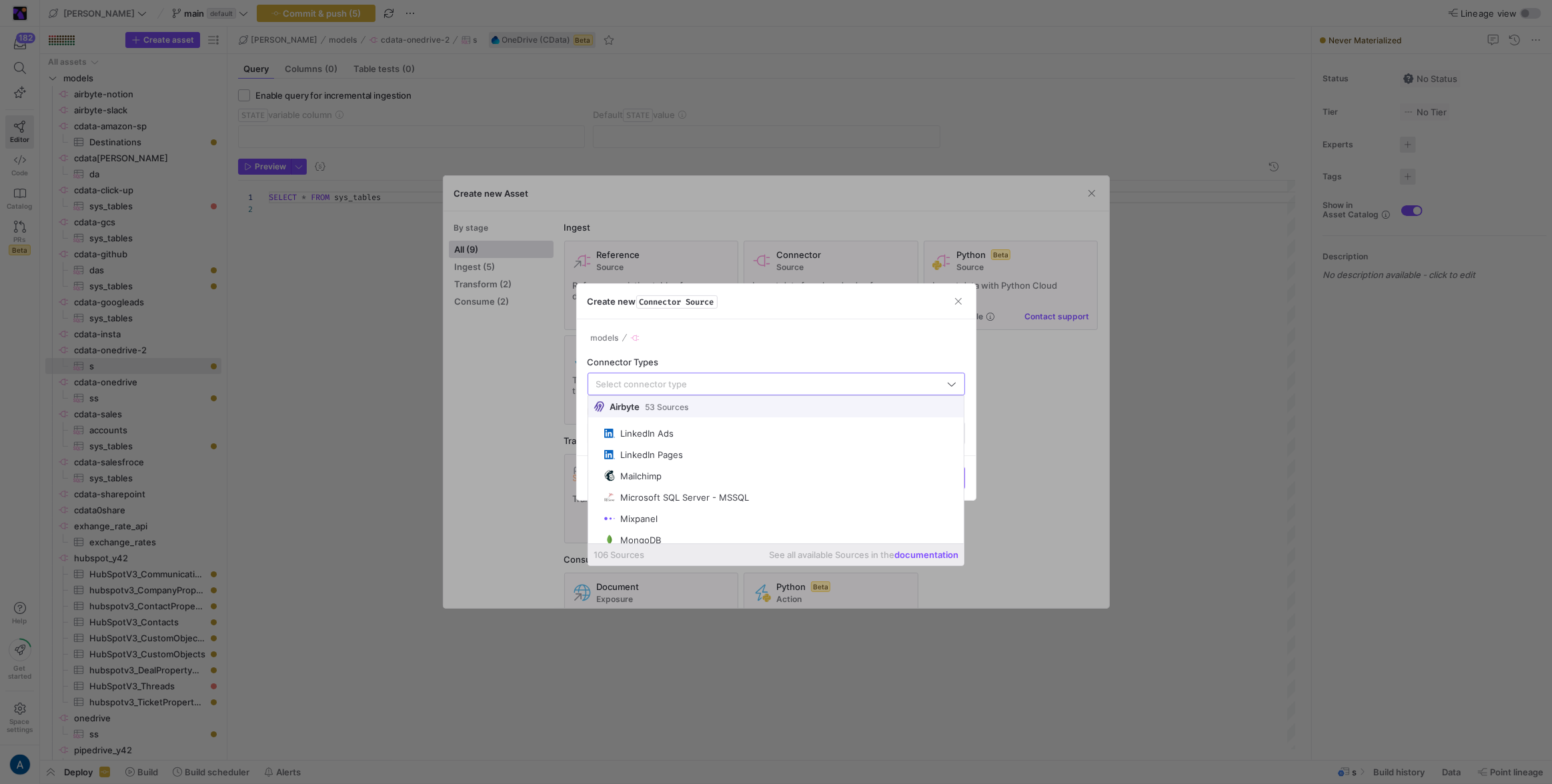
scroll to position [0, 0]
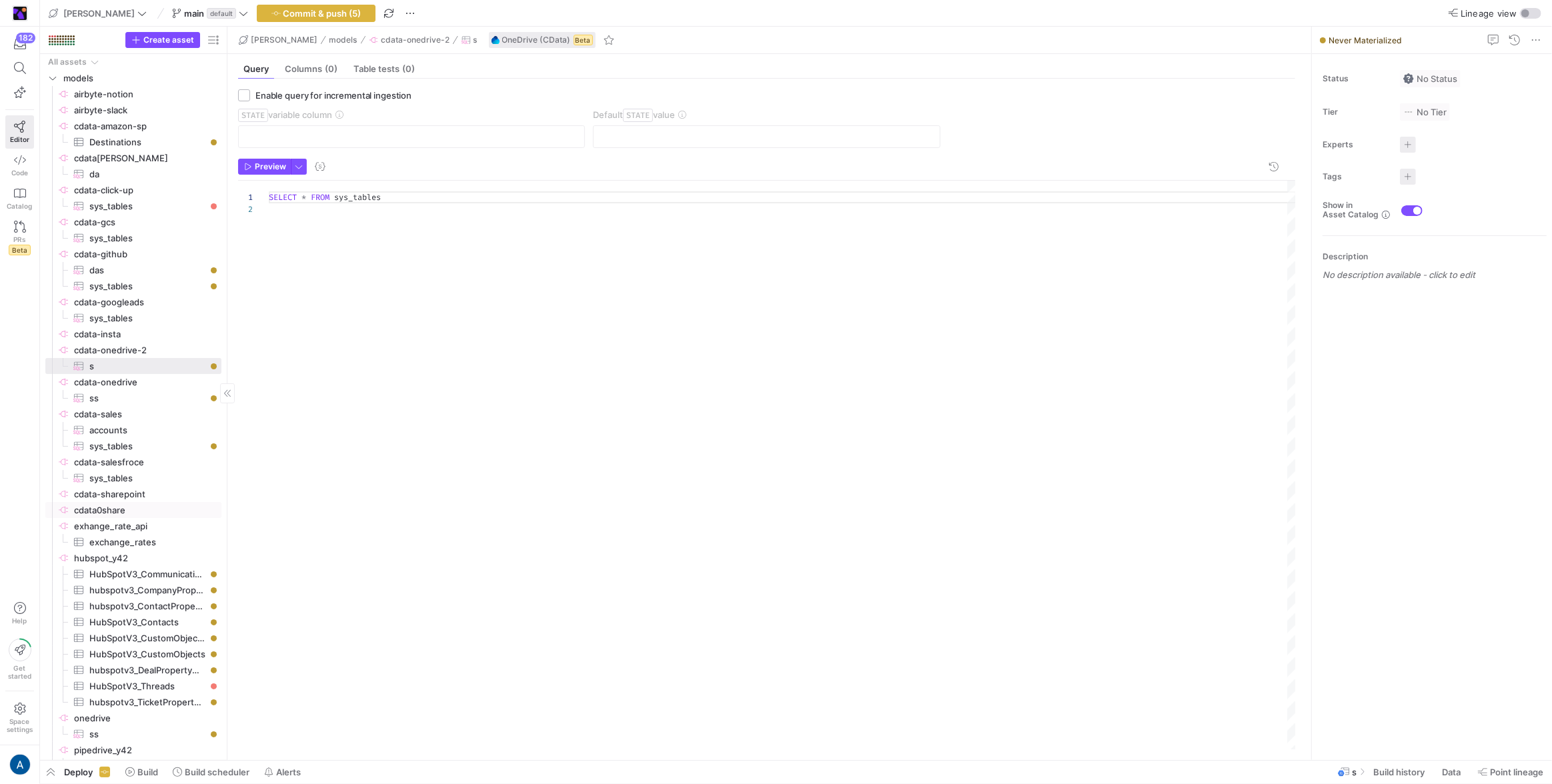
click at [138, 510] on span "cdata0share​​​​​​​​" at bounding box center [147, 510] width 145 height 15
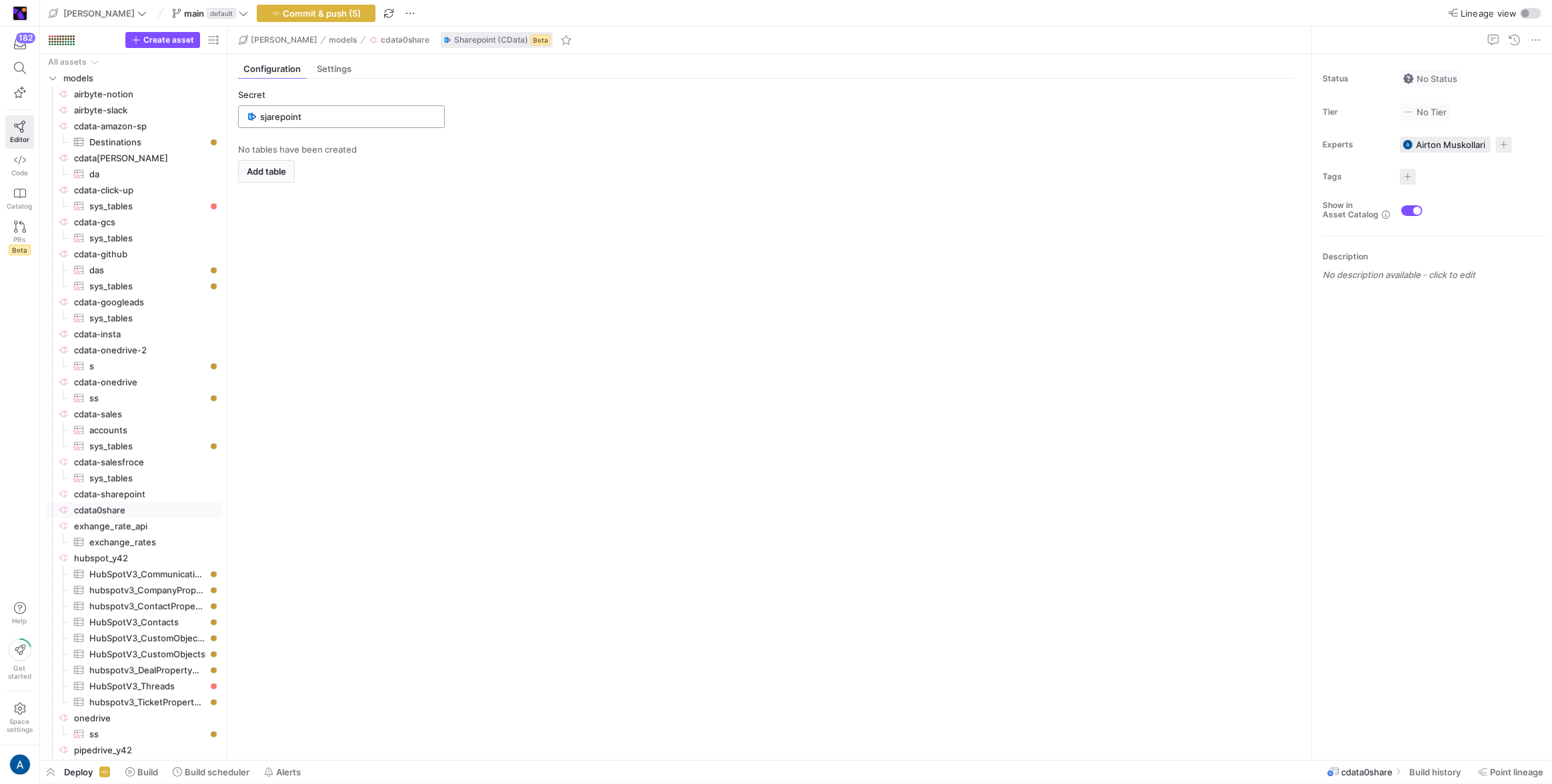
click at [314, 110] on div "sjarepoint" at bounding box center [348, 116] width 176 height 21
click at [421, 166] on span "Add new" at bounding box center [412, 169] width 37 height 10
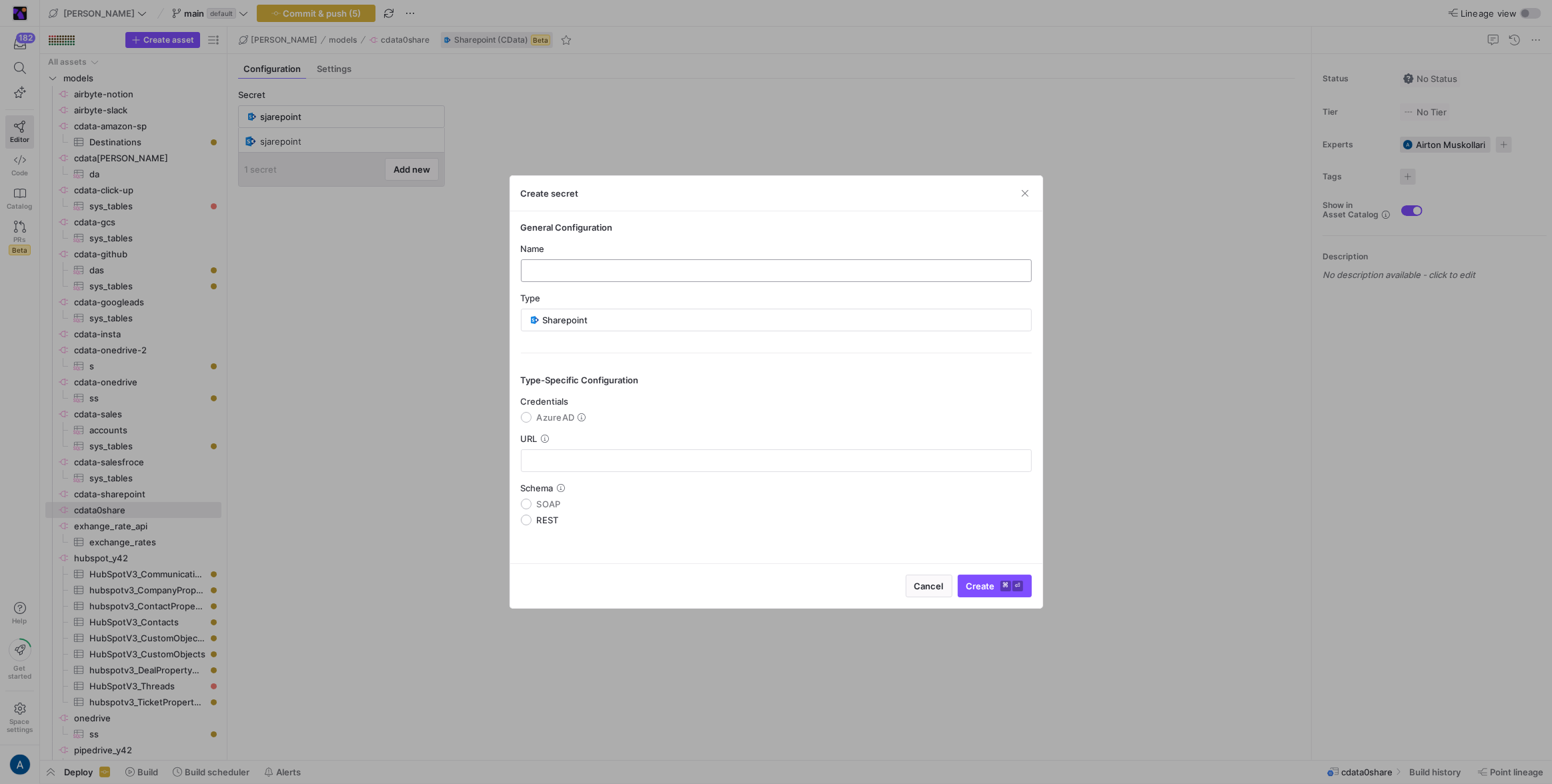
click at [577, 269] on input "text" at bounding box center [776, 270] width 488 height 10
type input "sad"
click at [534, 420] on label "AzureAD" at bounding box center [559, 417] width 55 height 10
click at [532, 420] on input "AzureAD" at bounding box center [526, 417] width 10 height 10
radio input "true"
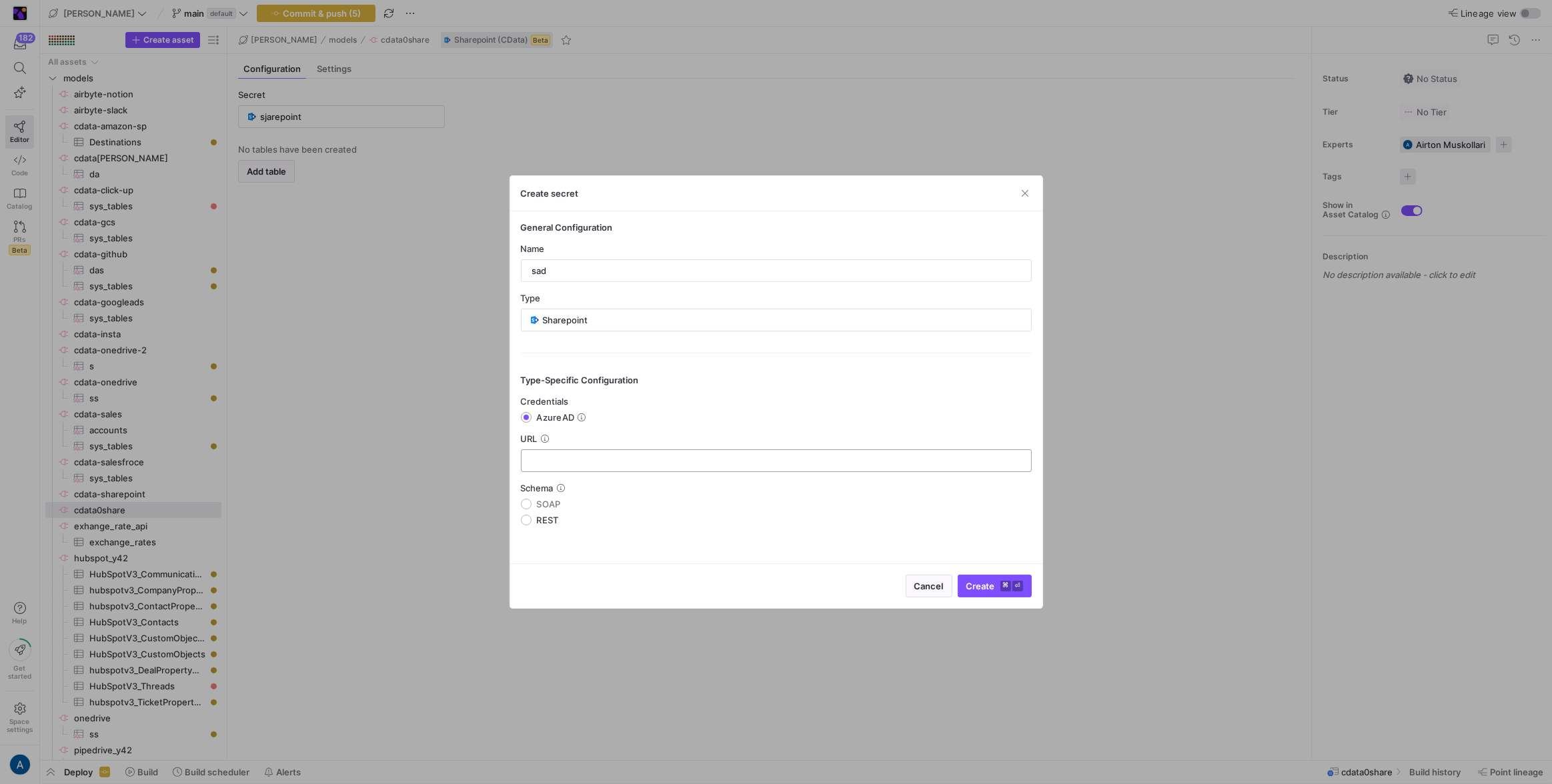
click at [549, 450] on div at bounding box center [776, 460] width 488 height 21
type input "fasfaf!"
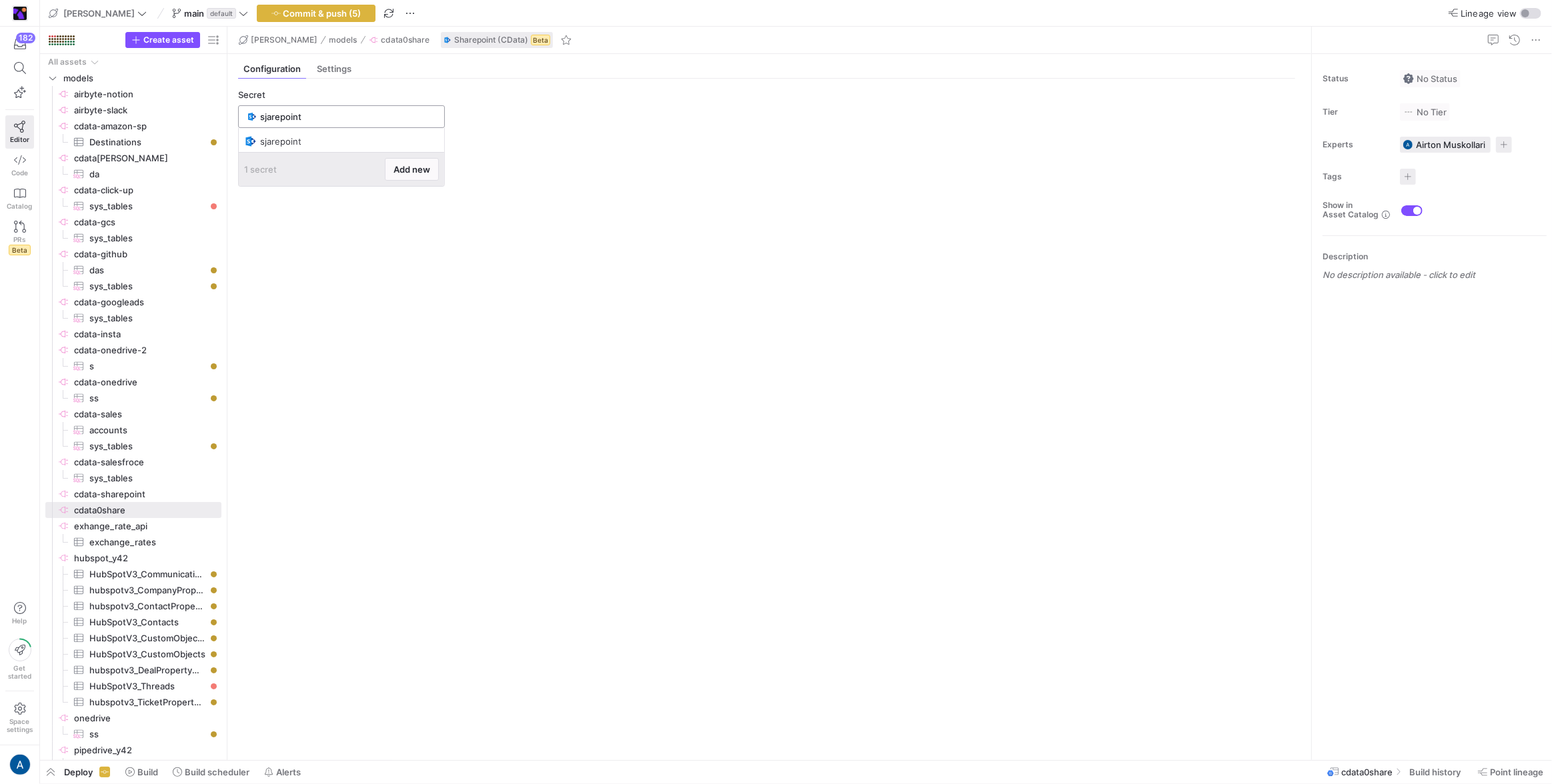
click at [320, 115] on input "sjarepoint" at bounding box center [348, 116] width 176 height 10
click at [416, 168] on span "Add new" at bounding box center [412, 169] width 37 height 10
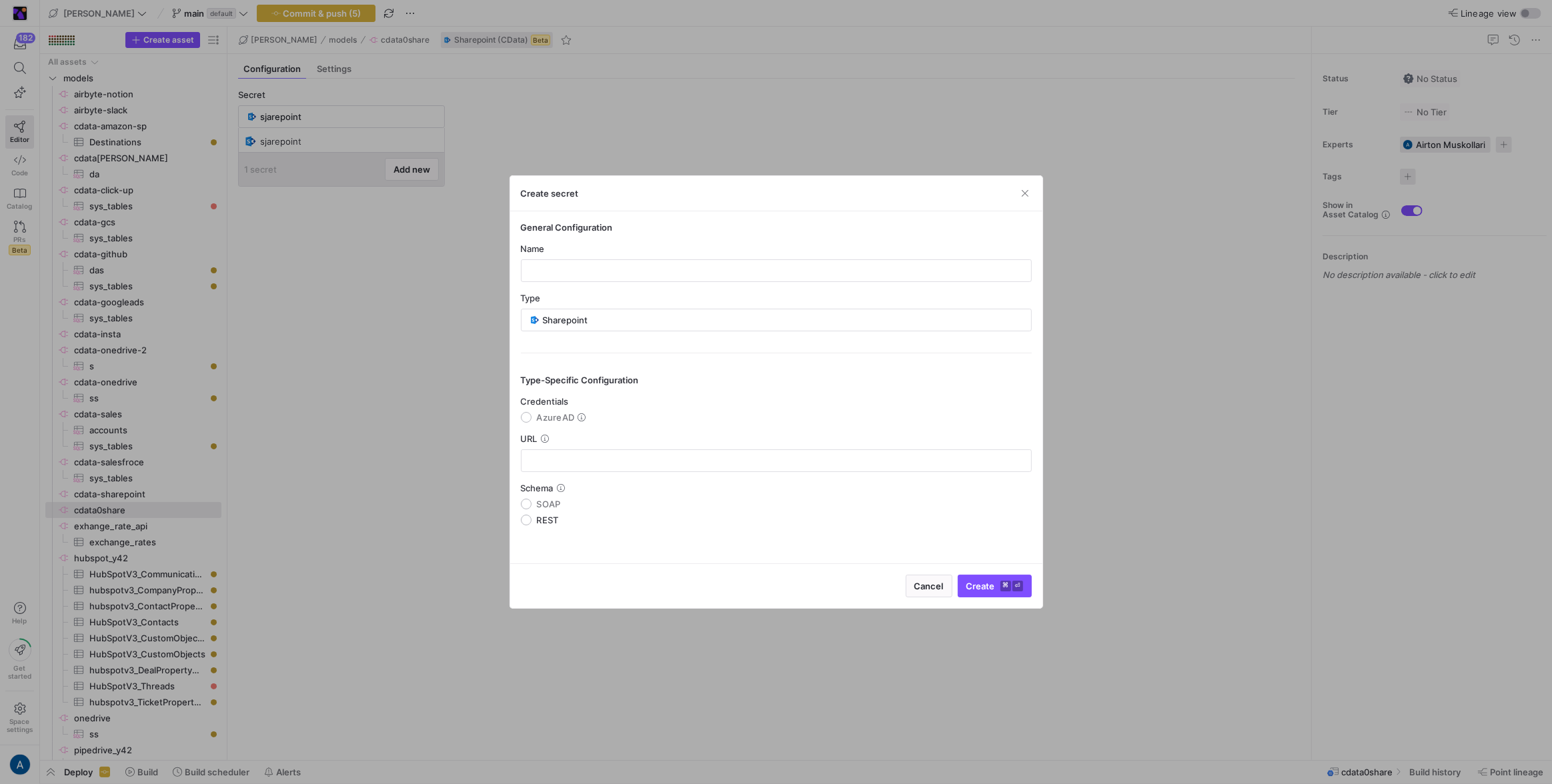
click at [550, 411] on mat-radio-group "Credentials AzureAD" at bounding box center [776, 409] width 511 height 27
click at [549, 414] on span "AzureAD" at bounding box center [556, 417] width 38 height 10
click at [532, 414] on input "AzureAD" at bounding box center [526, 417] width 10 height 10
radio input "true"
click at [621, 258] on div "Name" at bounding box center [776, 263] width 511 height 39
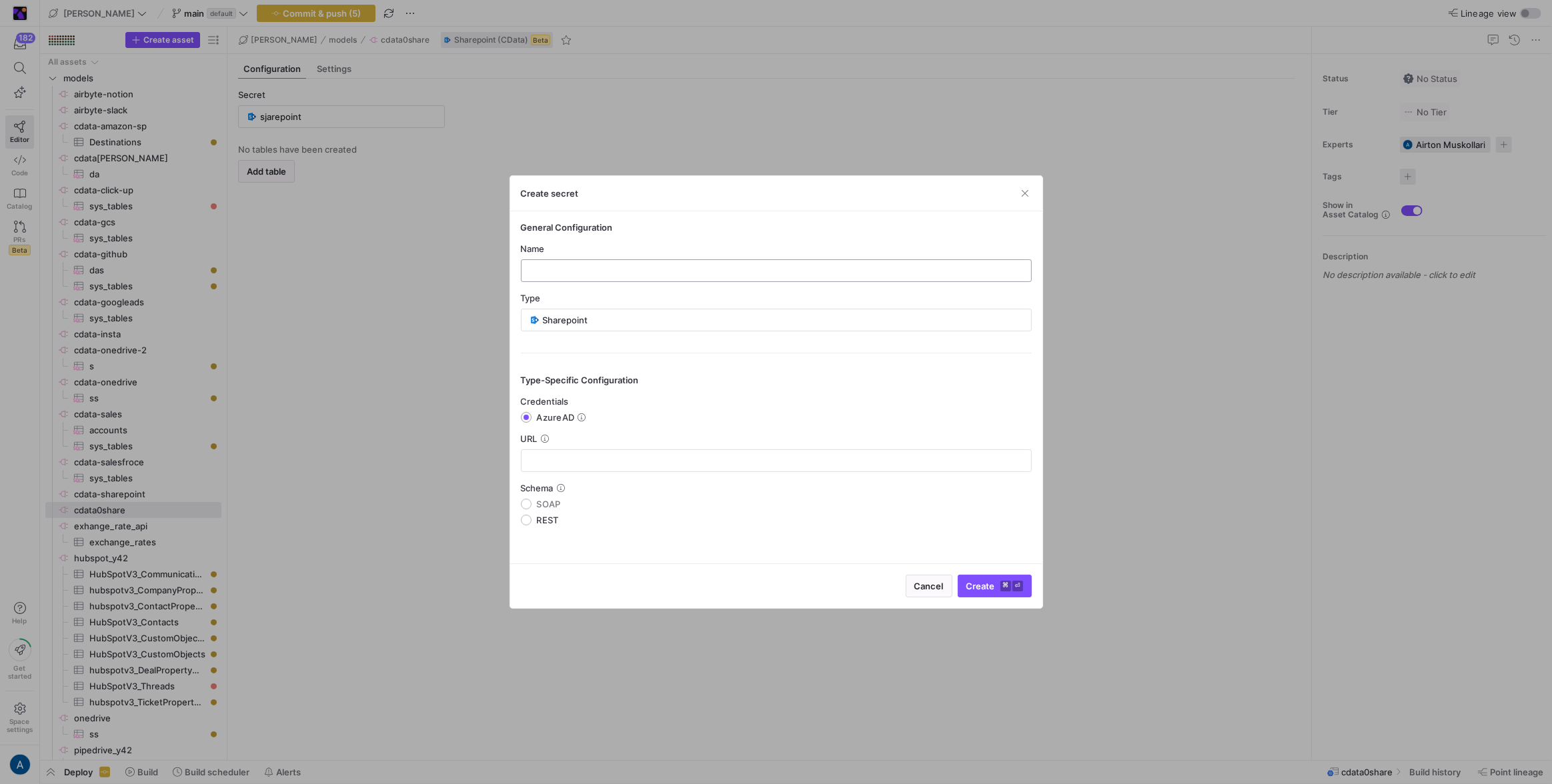
click at [619, 266] on input "text" at bounding box center [776, 270] width 488 height 10
type input "111"
click at [573, 459] on input "text" at bounding box center [776, 460] width 488 height 10
click at [976, 589] on span "Create ⌘ ⏎" at bounding box center [994, 586] width 57 height 10
click at [603, 449] on mat-form-field "This field is required" at bounding box center [776, 460] width 511 height 23
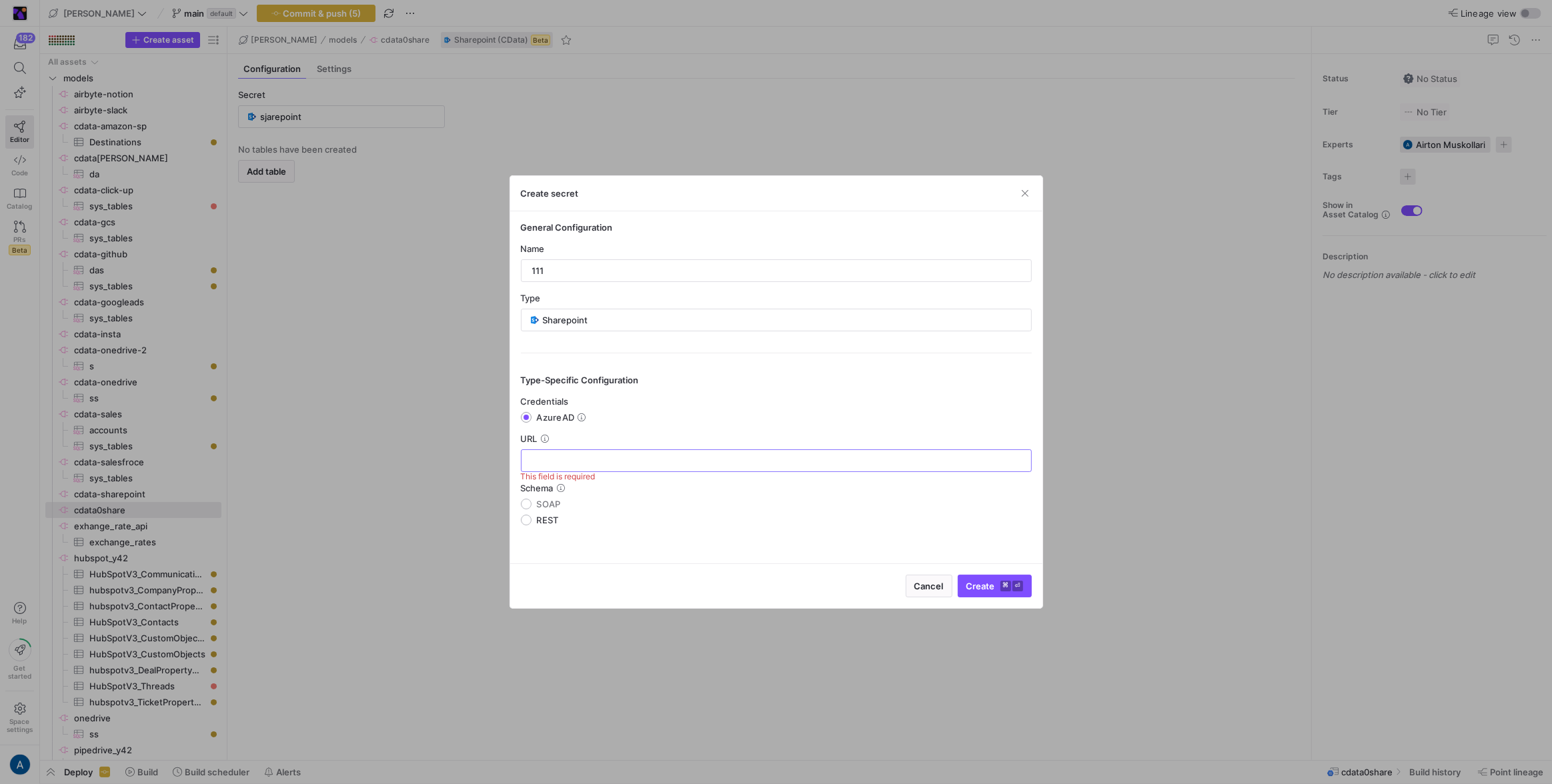
click at [597, 457] on input "text" at bounding box center [776, 460] width 488 height 10
type input "[DOMAIN_NAME]"
click at [536, 510] on mat-radio-group "Schema SOAP REST" at bounding box center [776, 504] width 511 height 43
click at [538, 504] on span "SOAP" at bounding box center [549, 504] width 24 height 10
click at [532, 504] on input "SOAP" at bounding box center [526, 504] width 10 height 10
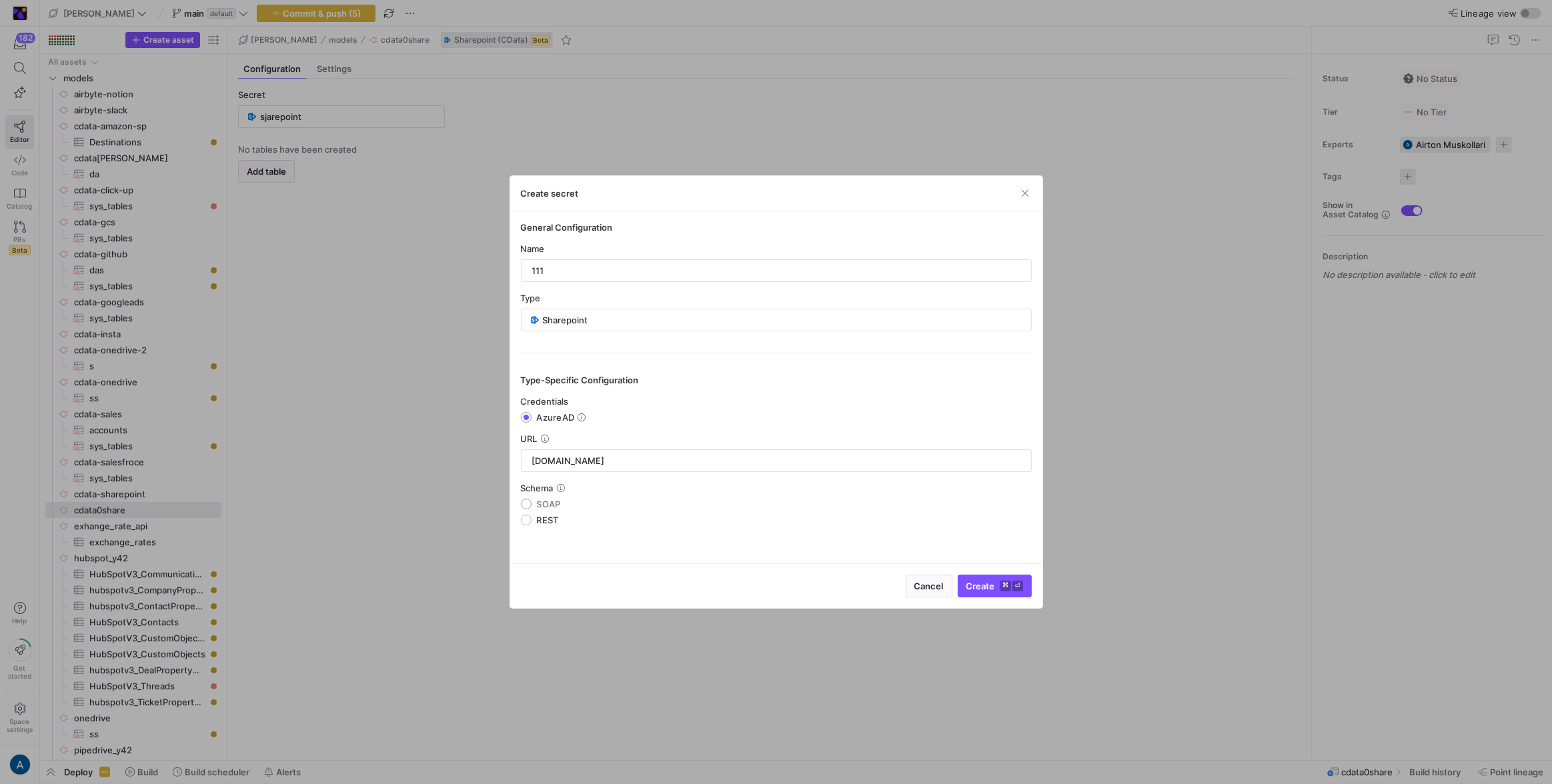
radio input "true"
click at [536, 516] on label "REST" at bounding box center [545, 520] width 27 height 10
click at [532, 516] on input "REST" at bounding box center [526, 520] width 10 height 10
radio input "true"
click at [544, 418] on span "AzureAD" at bounding box center [556, 417] width 38 height 10
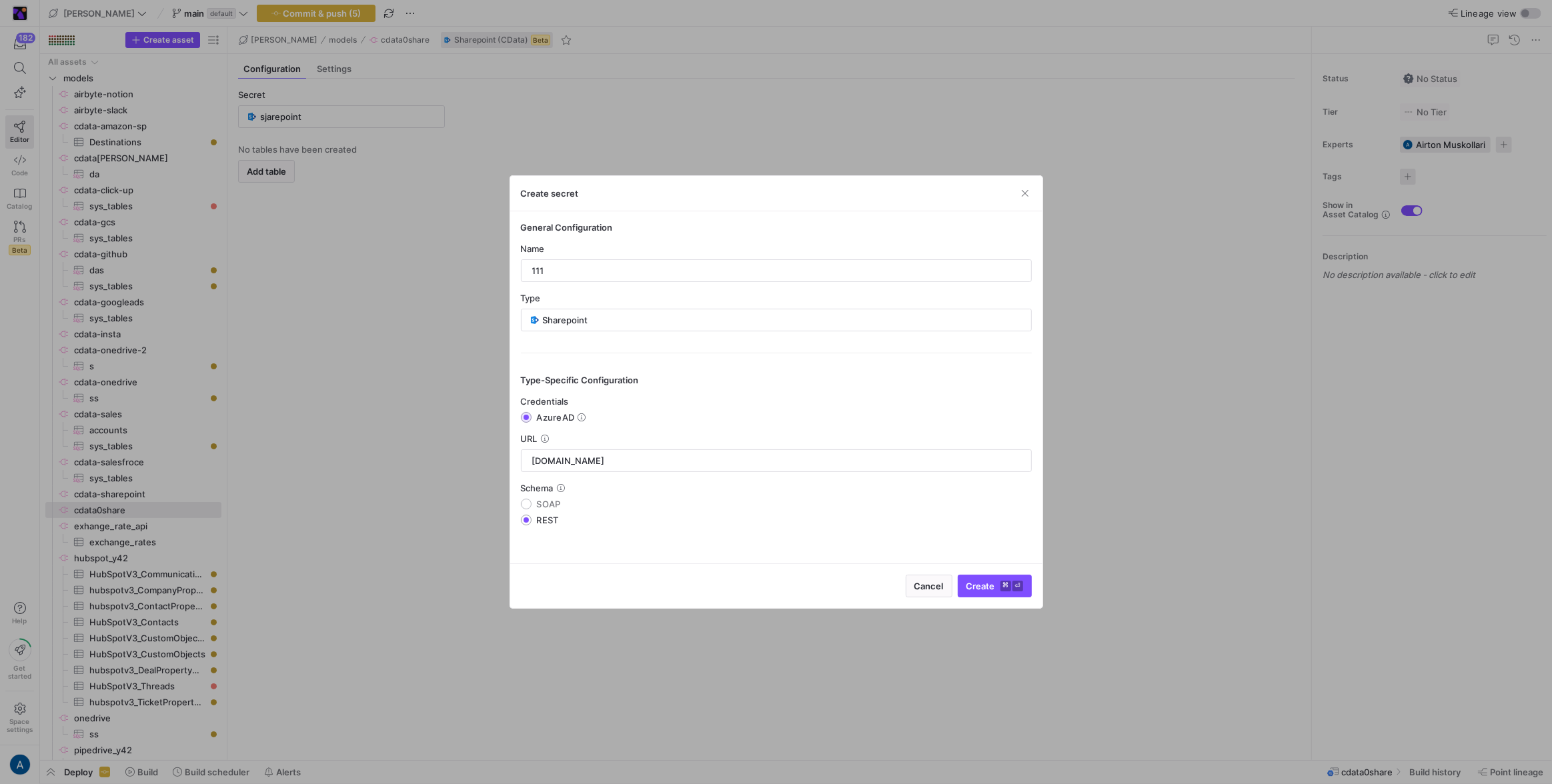
click at [532, 418] on input "AzureAD" at bounding box center [526, 417] width 10 height 10
click at [582, 413] on icon at bounding box center [581, 417] width 8 height 8
click at [532, 413] on input "AzureAD" at bounding box center [526, 417] width 10 height 10
click at [582, 413] on icon at bounding box center [581, 417] width 8 height 8
click at [532, 413] on input "AzureAD" at bounding box center [526, 417] width 10 height 10
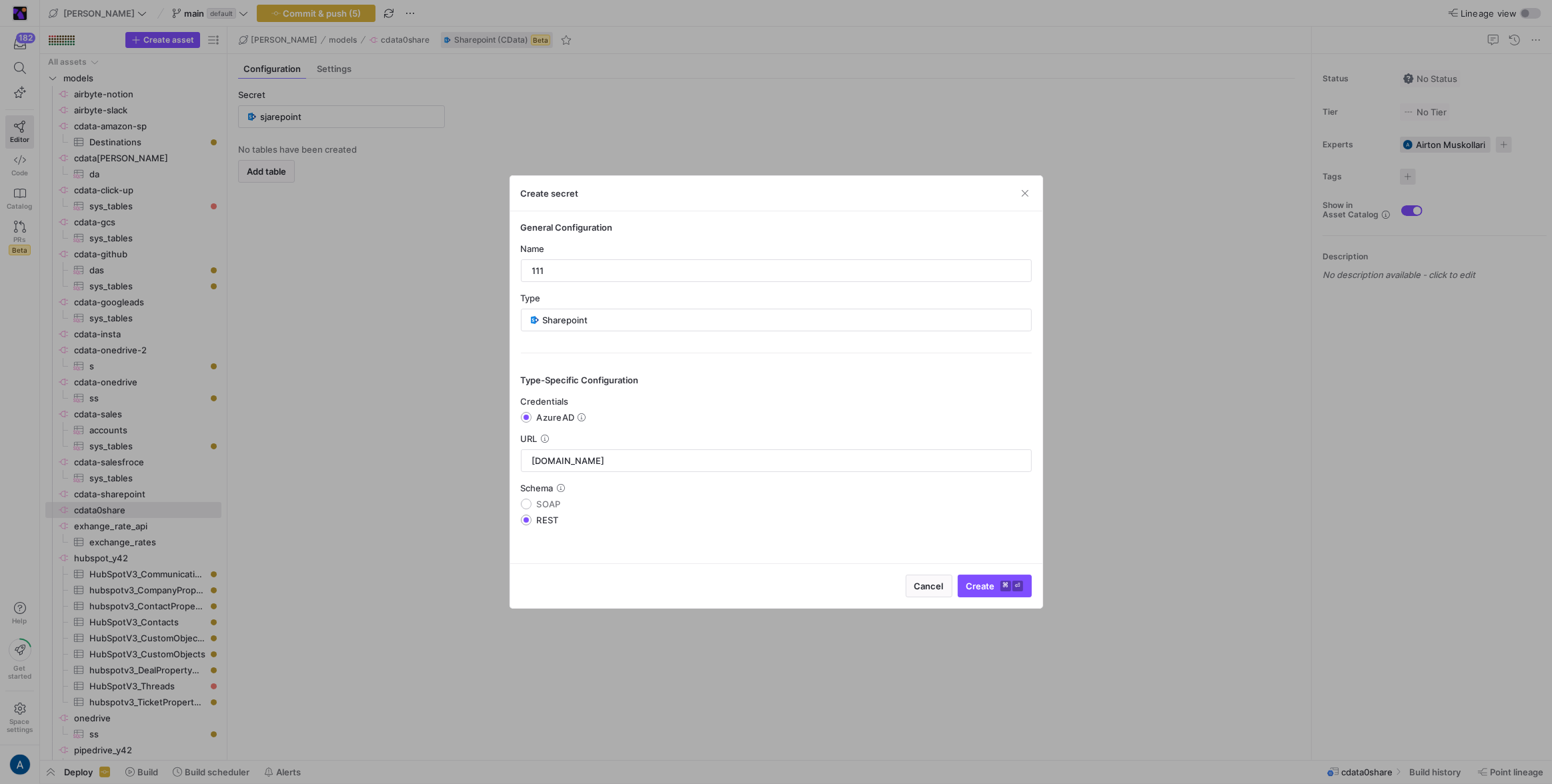
click at [421, 318] on div at bounding box center [776, 392] width 1552 height 784
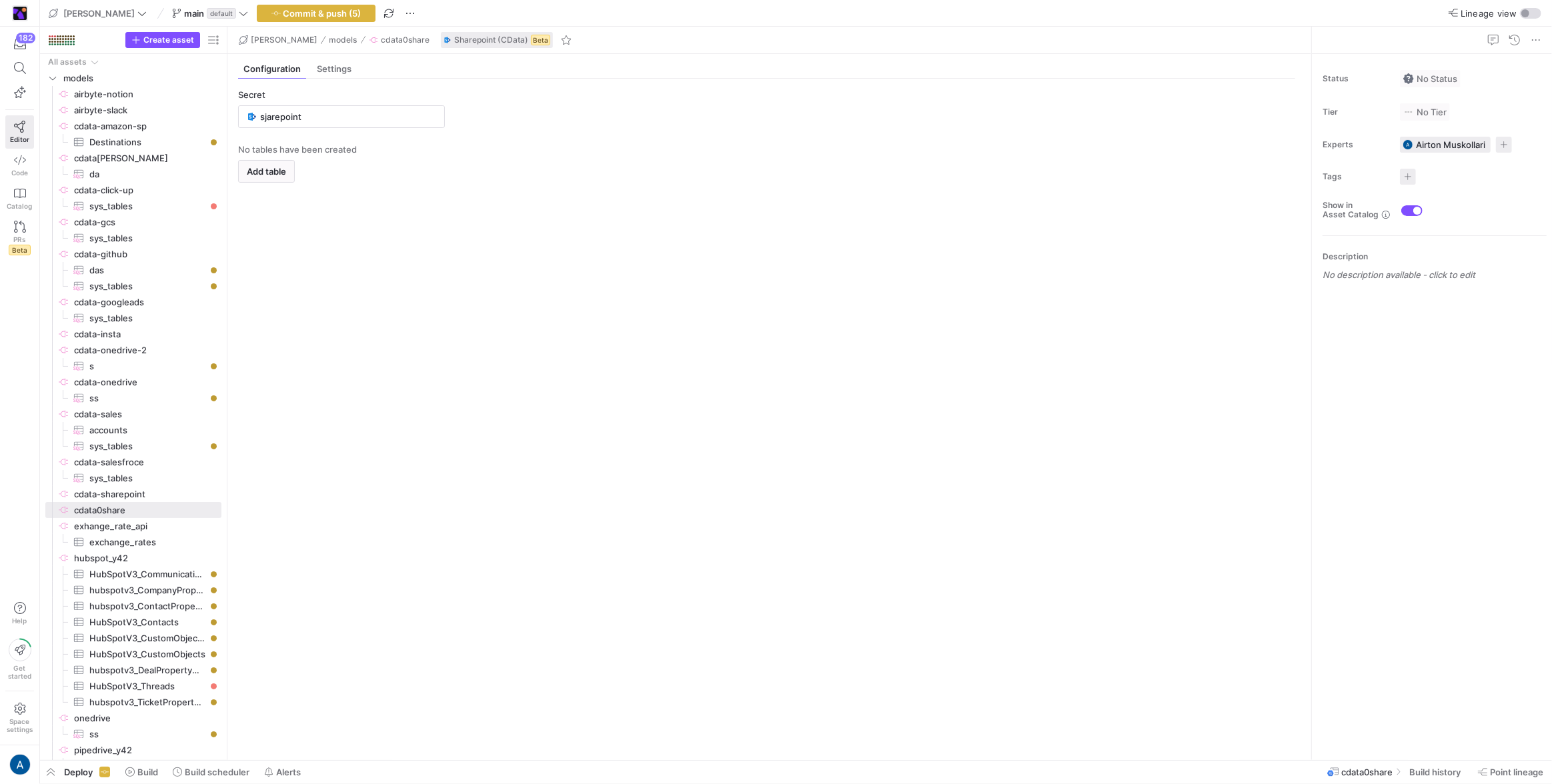
click at [647, 345] on y42-empty-state "No tables have been created Add table" at bounding box center [766, 447] width 1057 height 605
click at [382, 138] on y42-source-config-entity-configuration-tables-view "Secret sjarepoint No tables have been created Add table" at bounding box center [766, 419] width 1057 height 660
click at [385, 124] on div "sjarepoint" at bounding box center [348, 116] width 176 height 21
click at [392, 116] on input "sjarepoint" at bounding box center [348, 116] width 176 height 10
click at [405, 164] on span "Add new" at bounding box center [412, 169] width 37 height 10
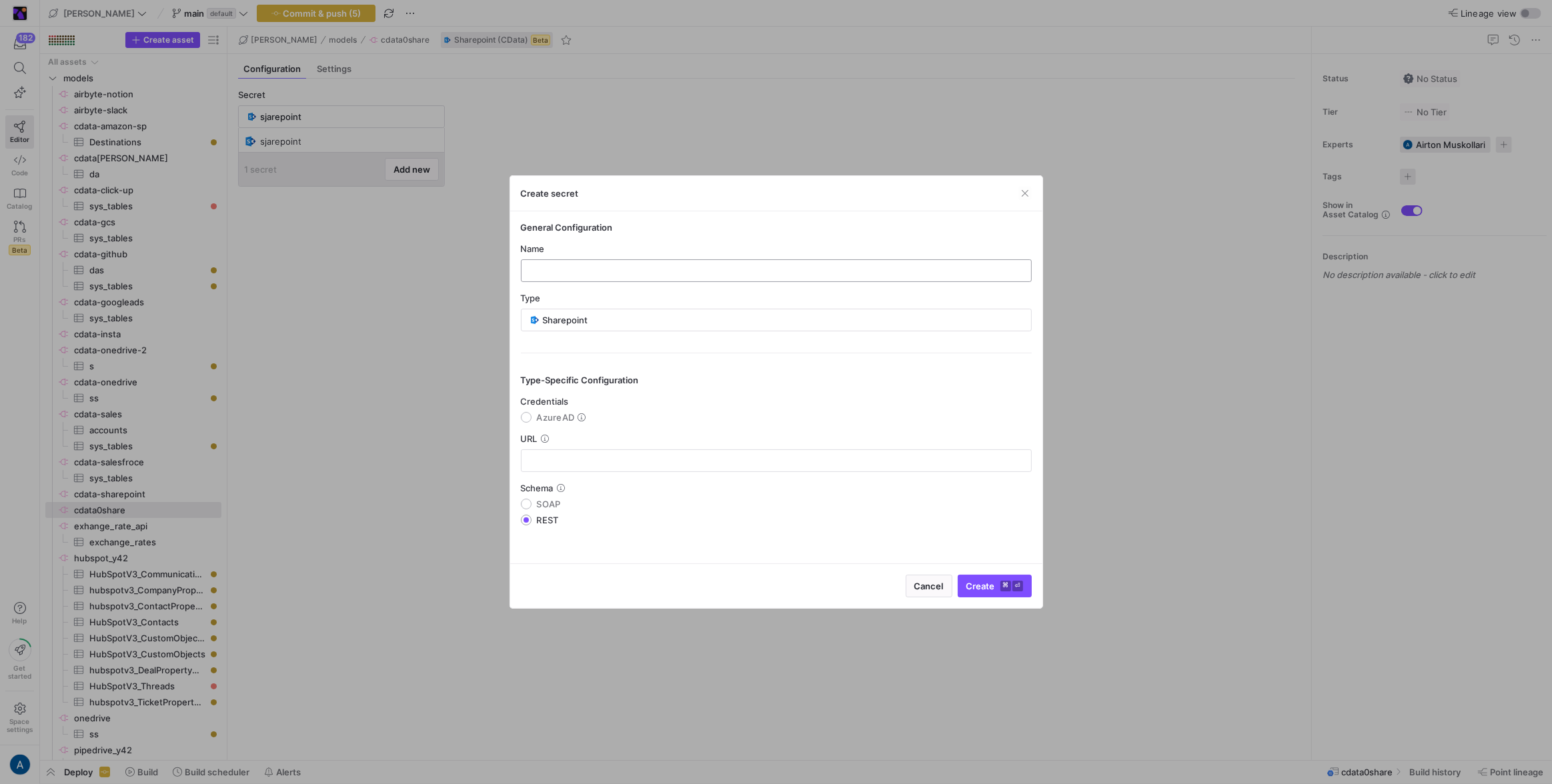
click at [671, 272] on input "text" at bounding box center [776, 270] width 488 height 10
type input "dsada"
click at [558, 409] on mat-radio-group "Credentials AzureAD" at bounding box center [776, 409] width 511 height 27
click at [556, 413] on span "AzureAD" at bounding box center [556, 417] width 38 height 10
click at [532, 413] on input "AzureAD" at bounding box center [526, 417] width 10 height 10
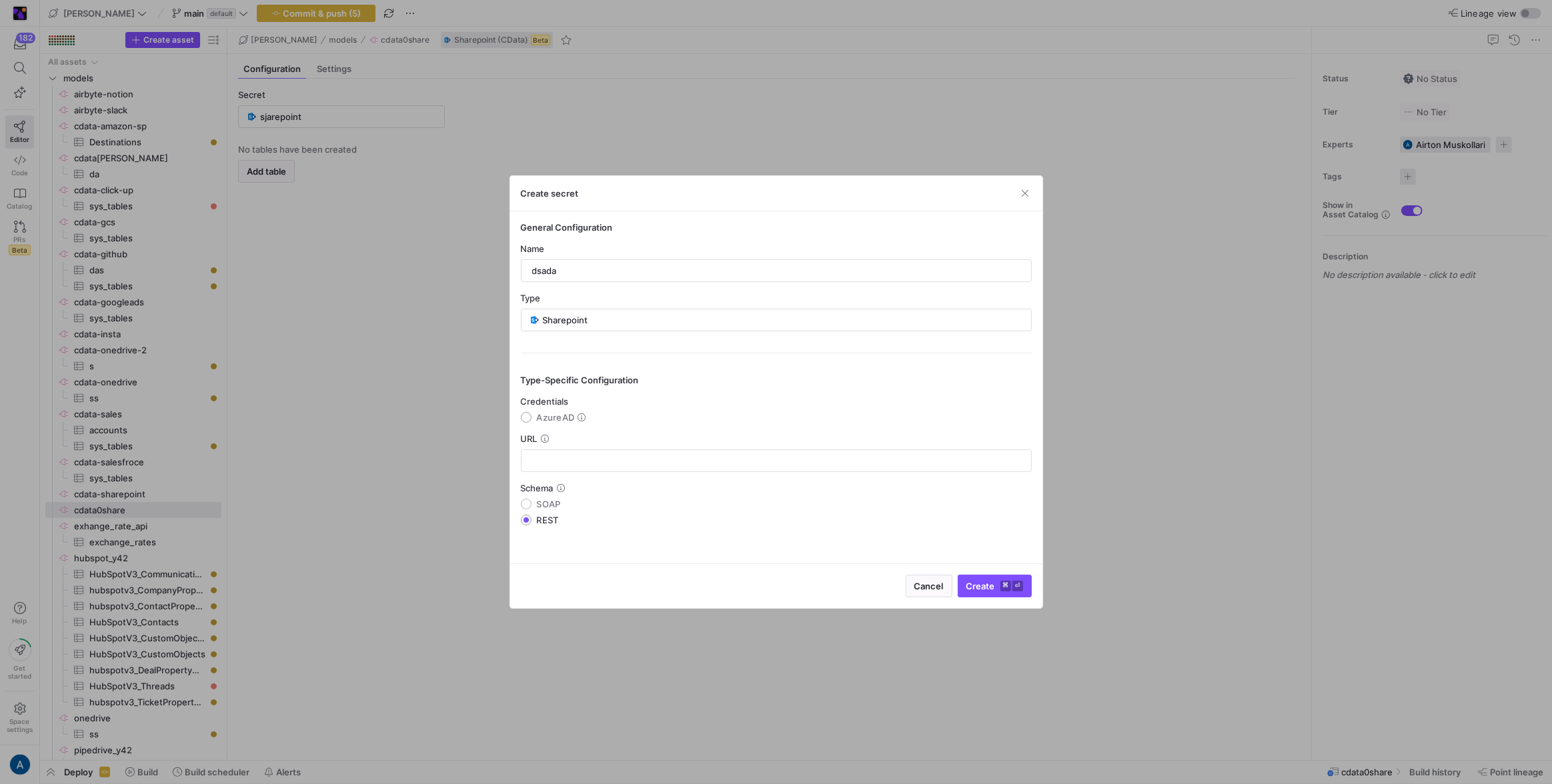
radio input "true"
click at [588, 467] on div at bounding box center [776, 460] width 488 height 21
type input "[DOMAIN_NAME]"
click at [941, 589] on span "Authorize with Sharepoint" at bounding box center [929, 586] width 108 height 10
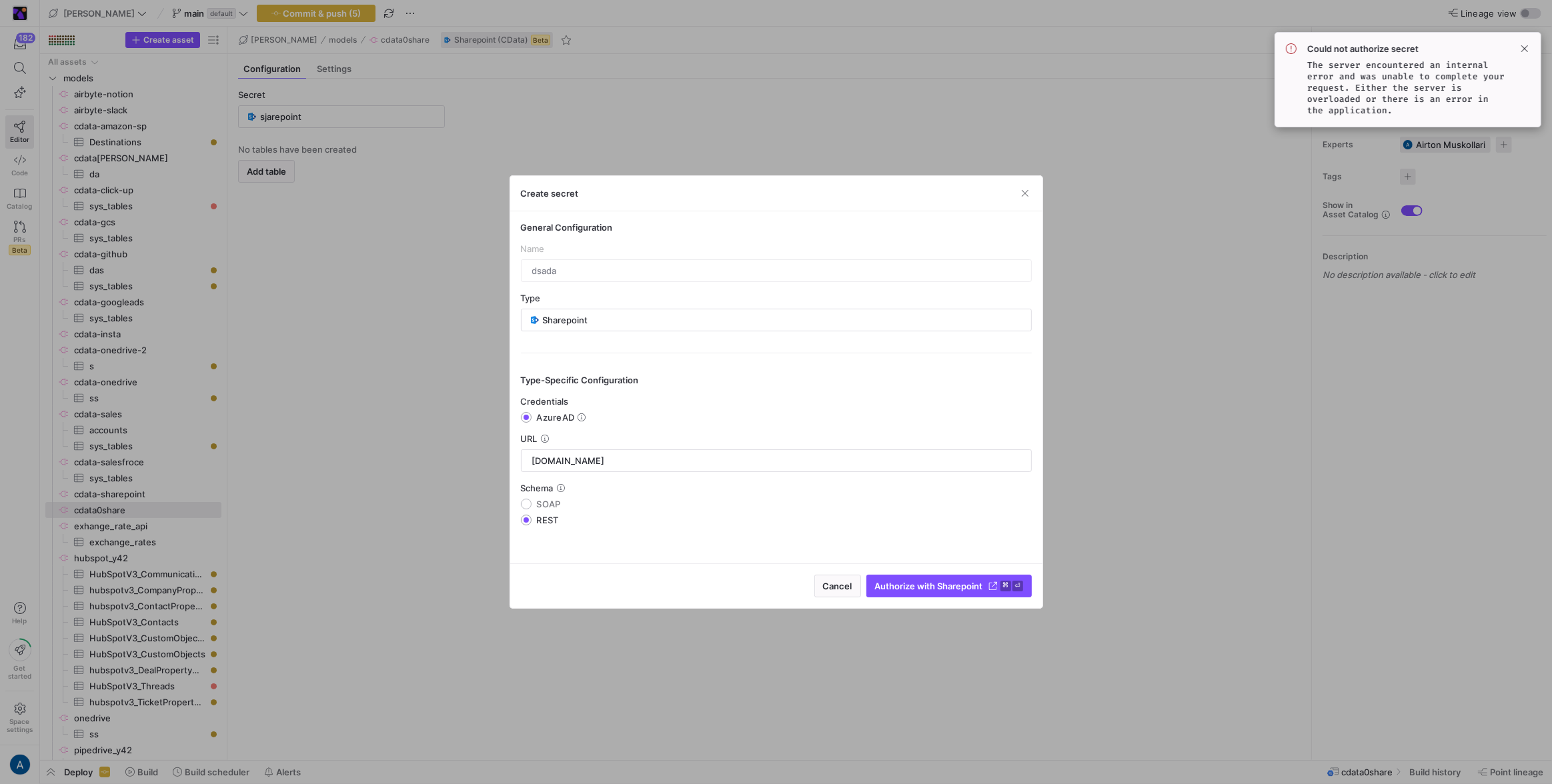
click at [1334, 75] on code "The server encountered an internal error and was unable to complete your reques…" at bounding box center [1406, 88] width 197 height 57
copy code "The server encountered an internal error and was unable to complete your reques…"
click at [839, 585] on span "Cancel" at bounding box center [838, 586] width 29 height 10
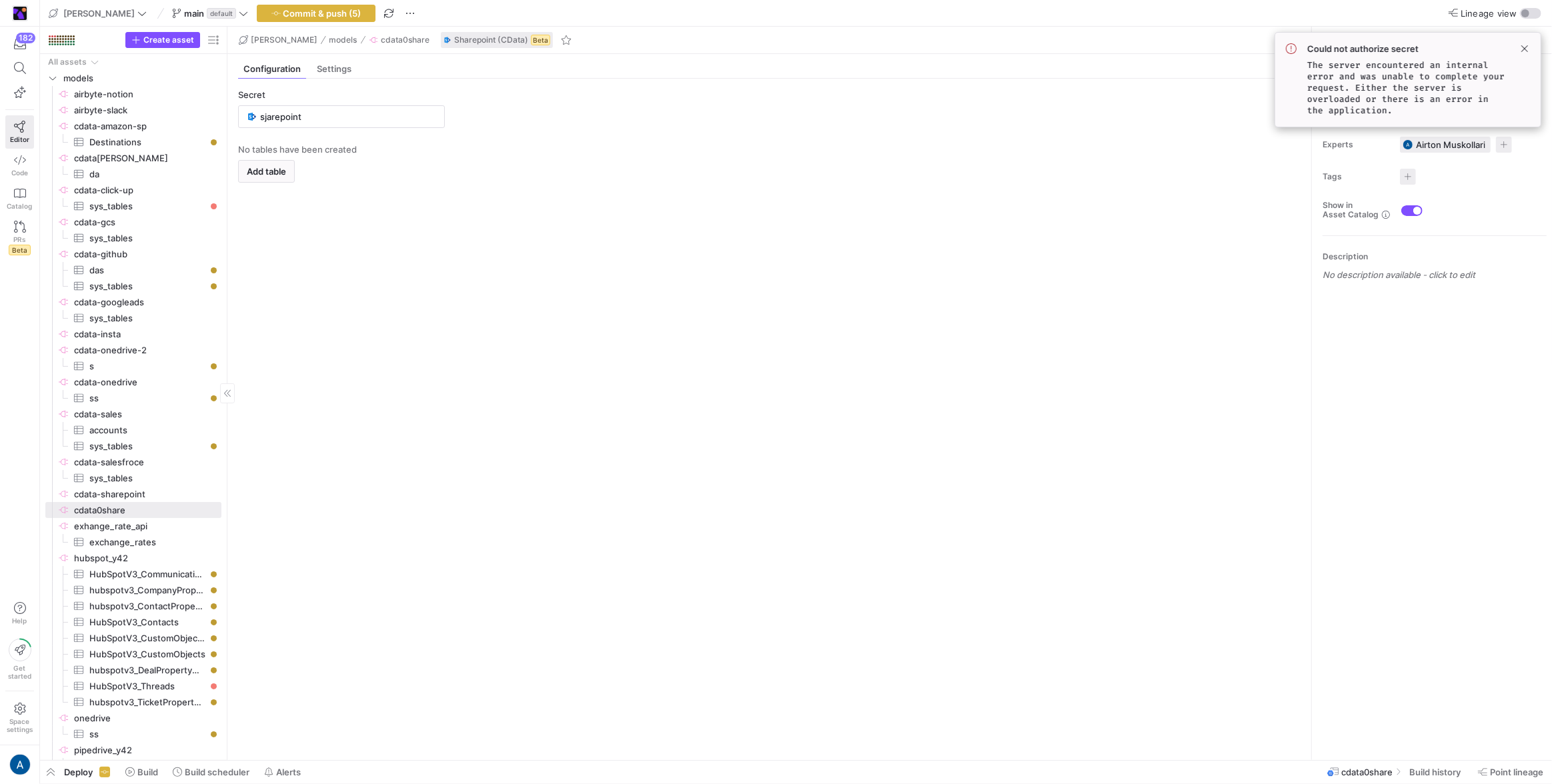
click at [152, 31] on div "Create asset" at bounding box center [133, 40] width 187 height 27
click at [153, 38] on span "Create asset" at bounding box center [169, 40] width 51 height 10
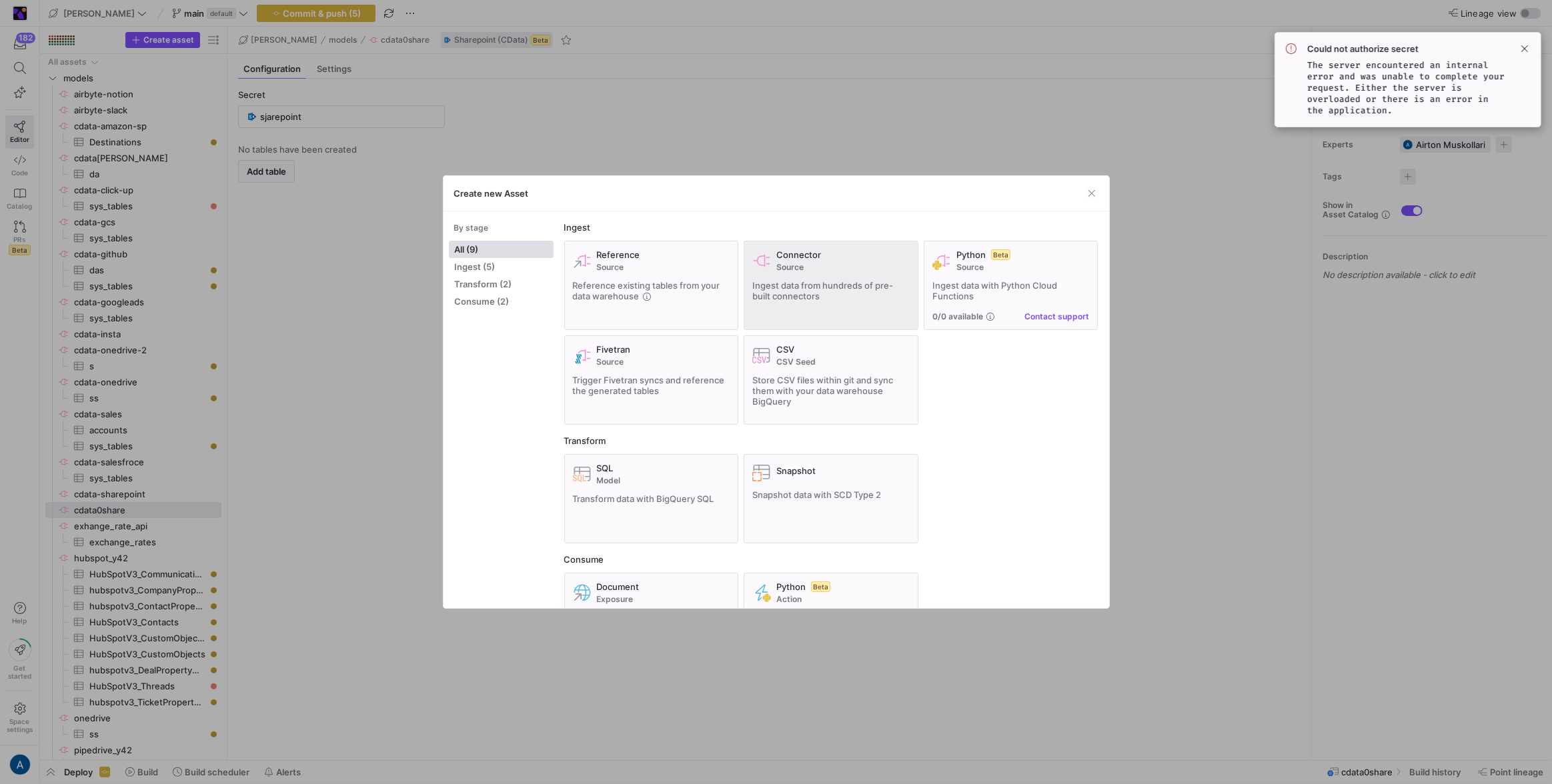
click at [796, 313] on div "Connector Source Ingest data from hundreds of pre-built connectors" at bounding box center [831, 286] width 158 height 72
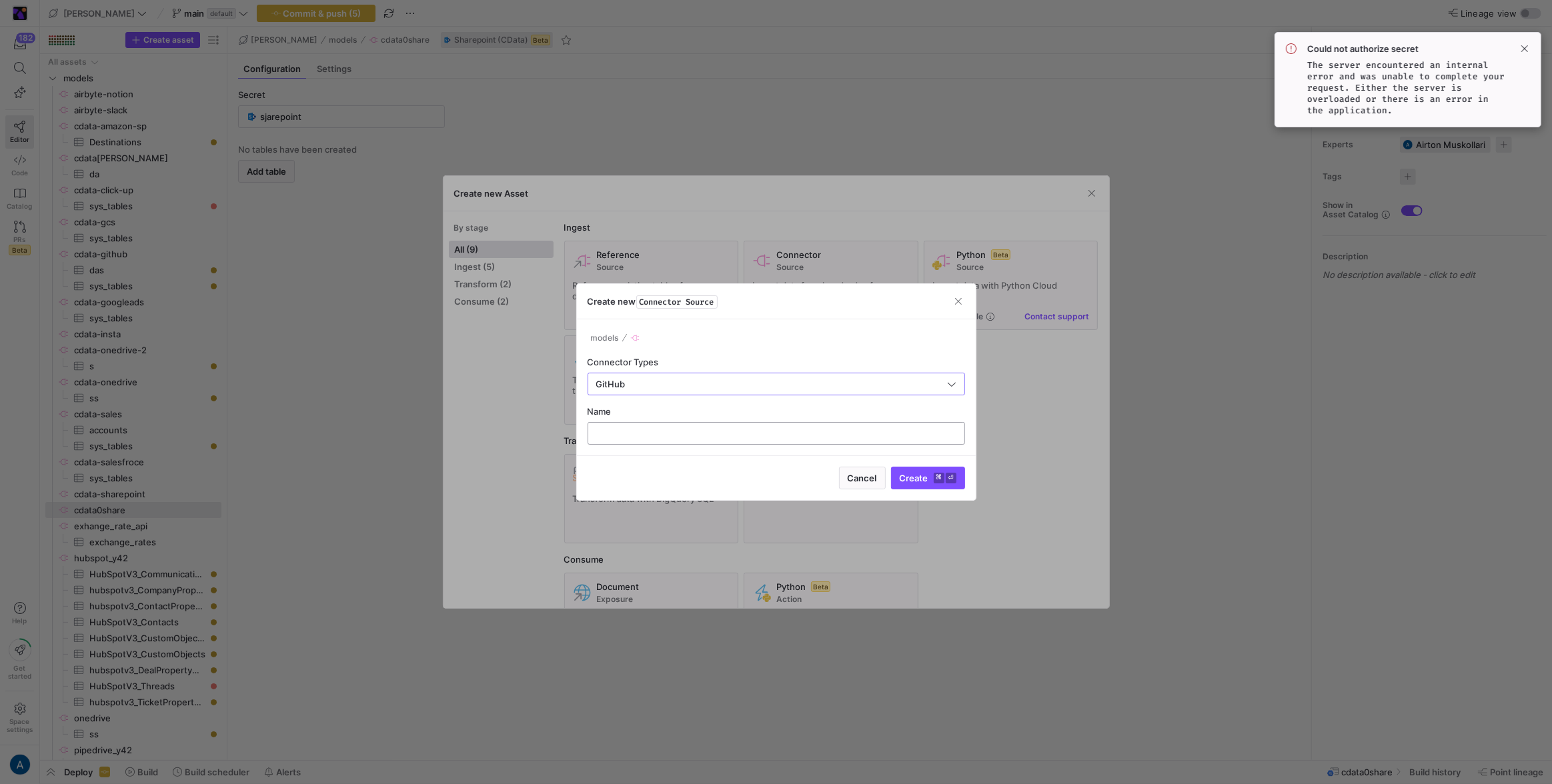
type input "GitHub"
click at [723, 423] on div at bounding box center [776, 433] width 355 height 21
type input "airbyte-git"
click at [891, 467] on button "Create ⌘ ⏎" at bounding box center [928, 478] width 74 height 23
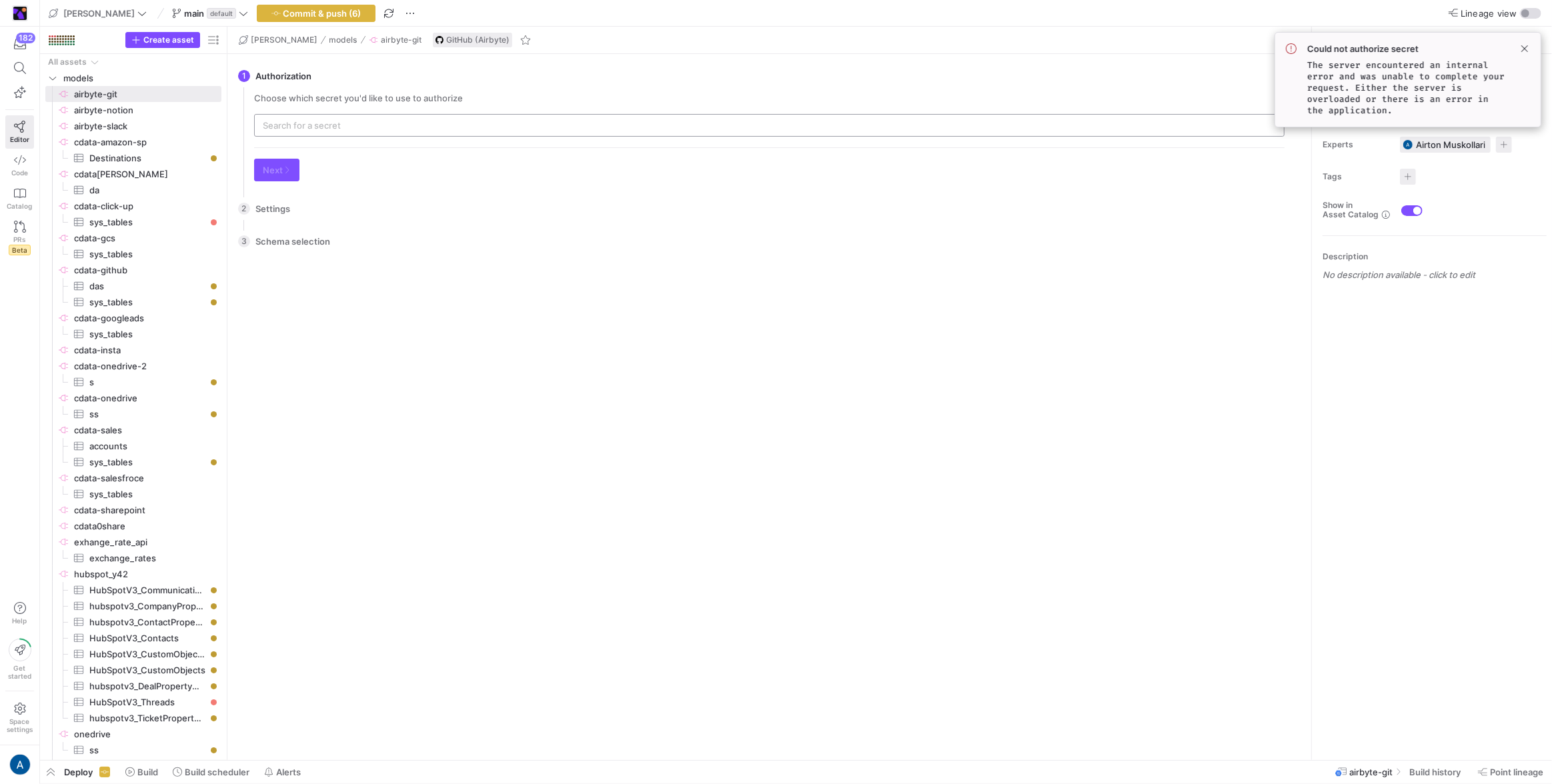
click at [337, 130] on div at bounding box center [769, 125] width 1013 height 21
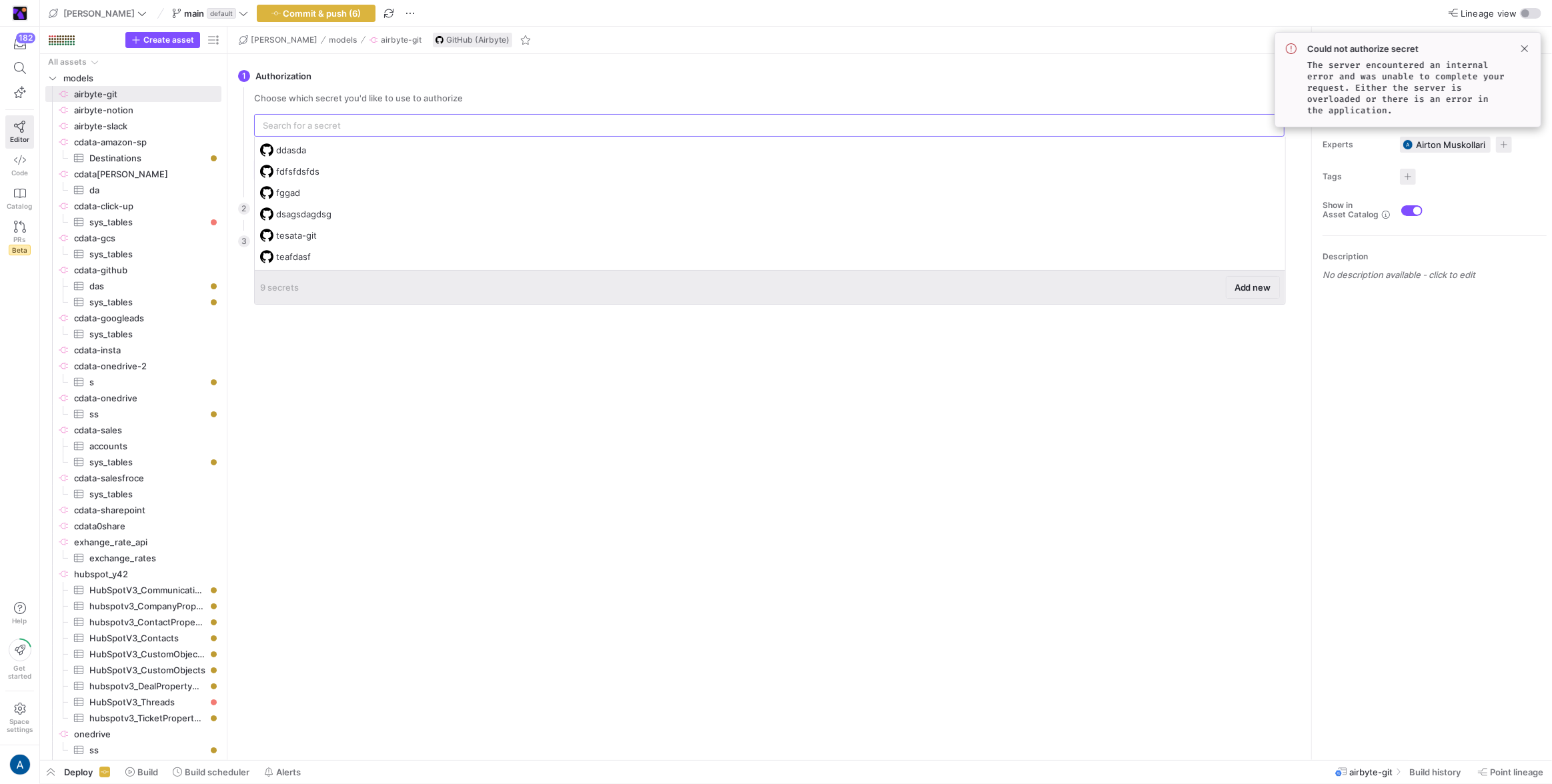
click at [1264, 286] on span "Add new" at bounding box center [1253, 287] width 37 height 10
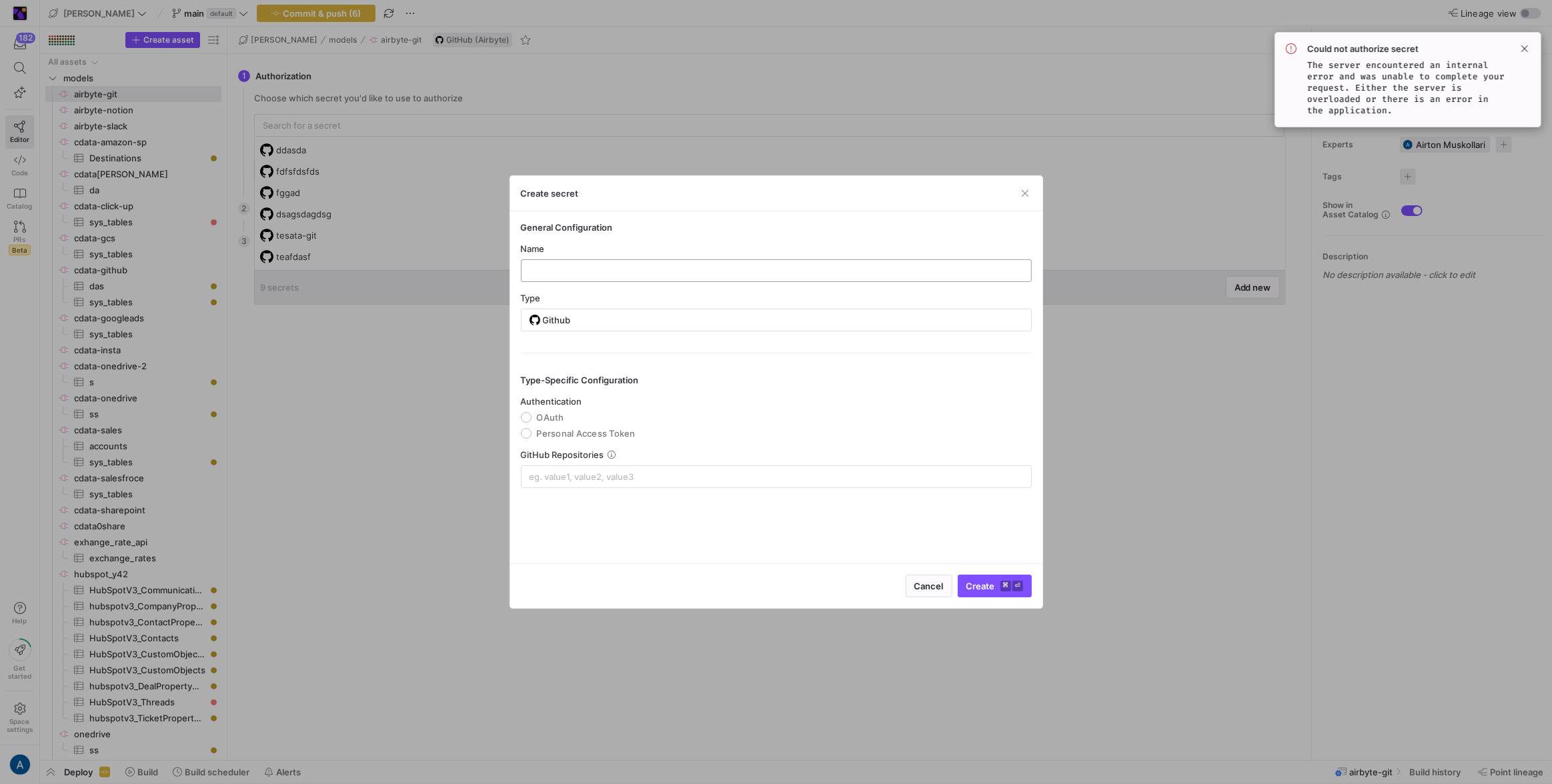
click at [675, 269] on input "text" at bounding box center [776, 270] width 488 height 10
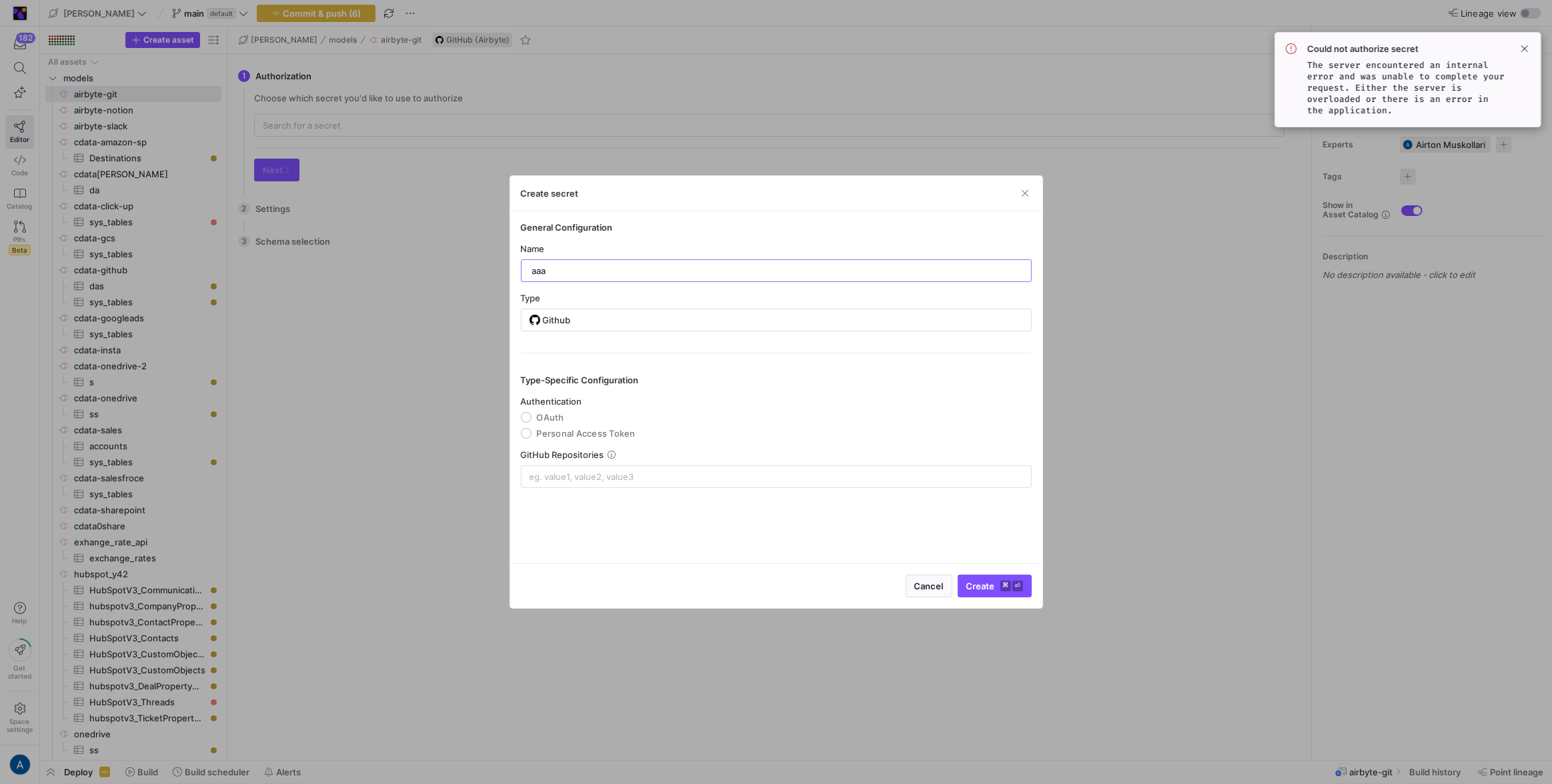
type input "aaa"
click at [543, 414] on span "OAuth" at bounding box center [550, 417] width 27 height 10
click at [532, 414] on input "OAuth" at bounding box center [526, 417] width 10 height 10
radio input "true"
click at [615, 483] on div at bounding box center [776, 476] width 494 height 21
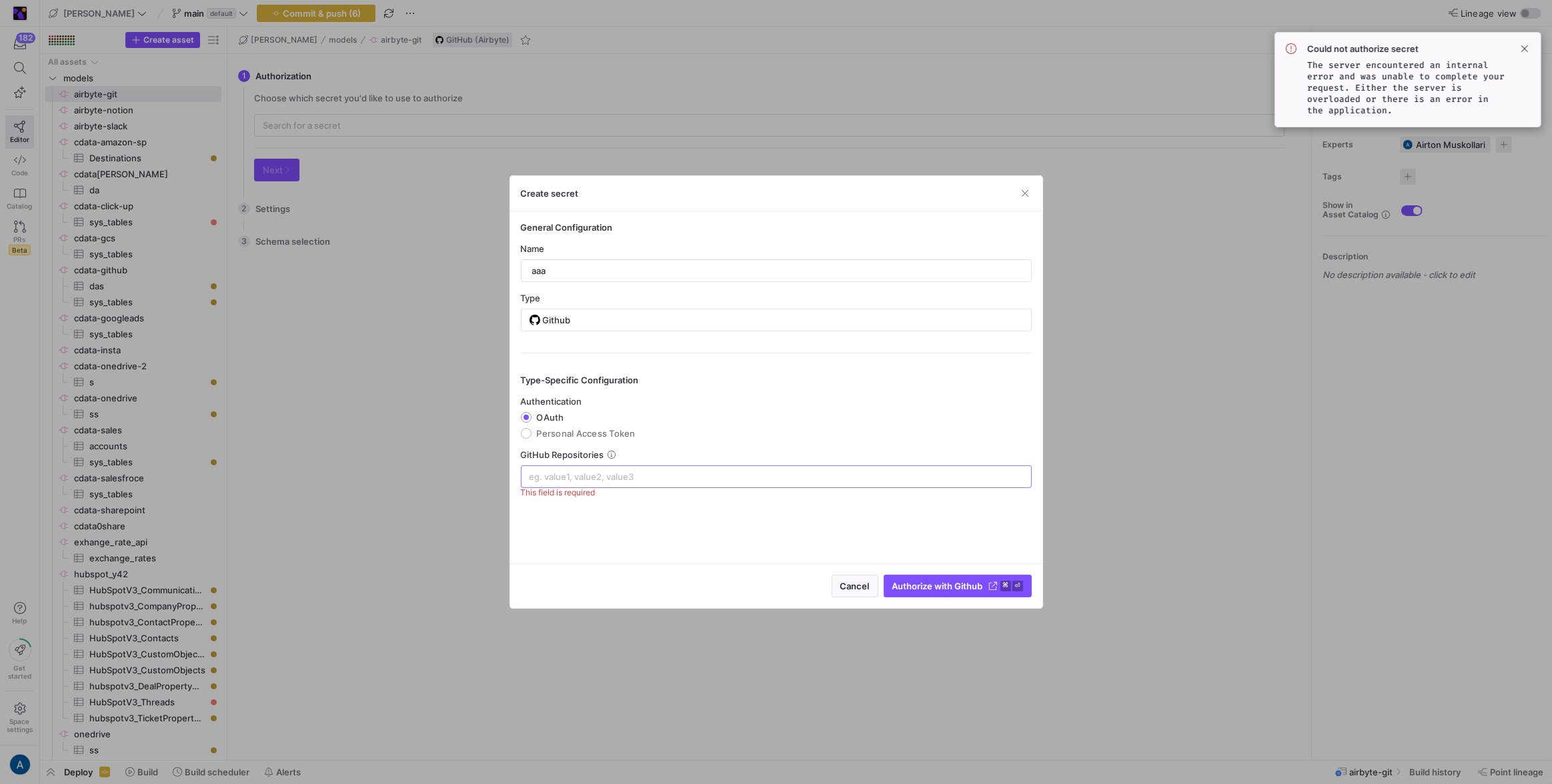
click at [645, 467] on div at bounding box center [776, 476] width 494 height 21
paste input "airbytehq/*"
type input "goes-funky/*"
click at [907, 590] on span "Authorize with Github" at bounding box center [938, 586] width 91 height 10
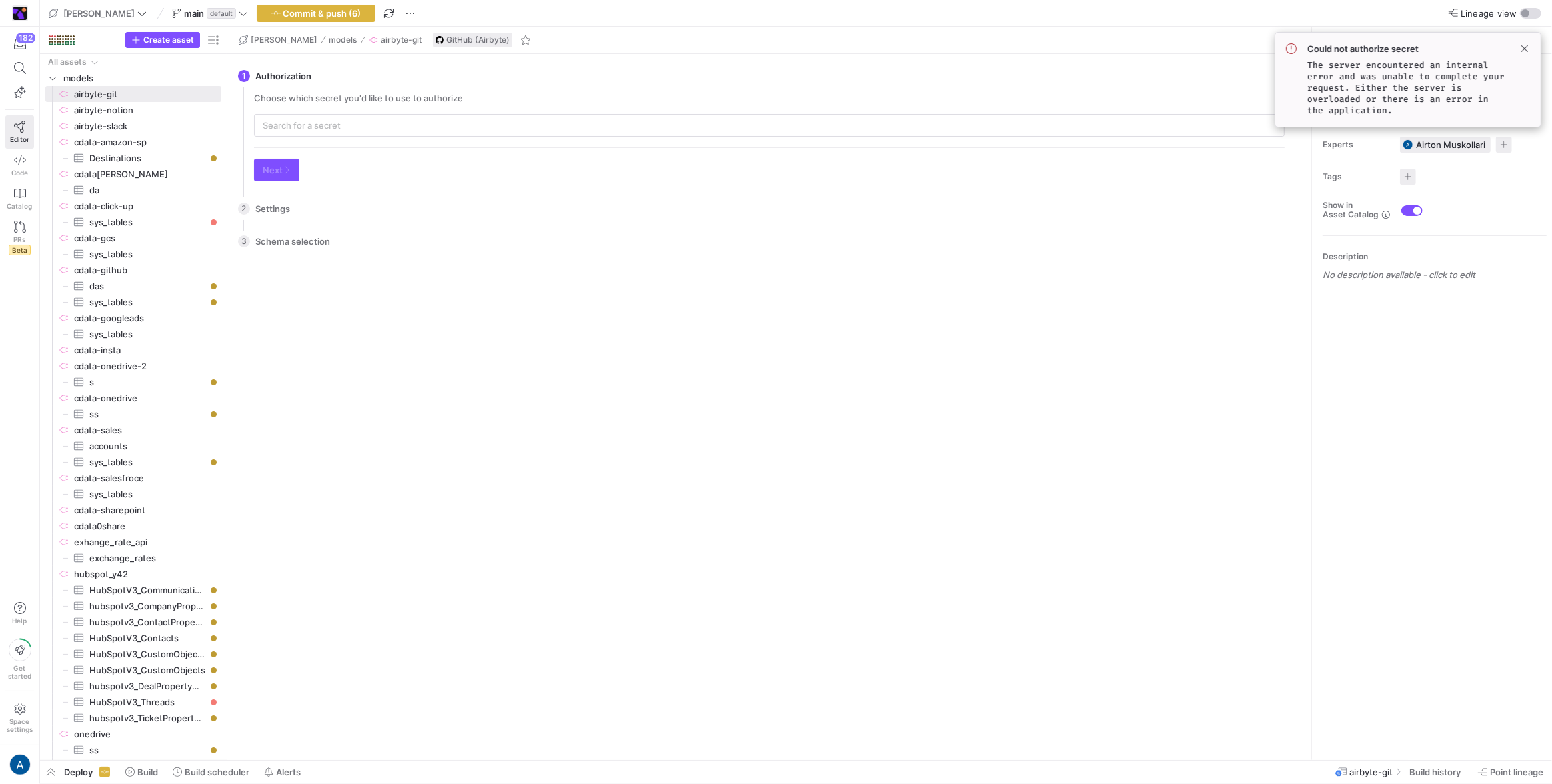
type input "aaa"
